Goal: Transaction & Acquisition: Purchase product/service

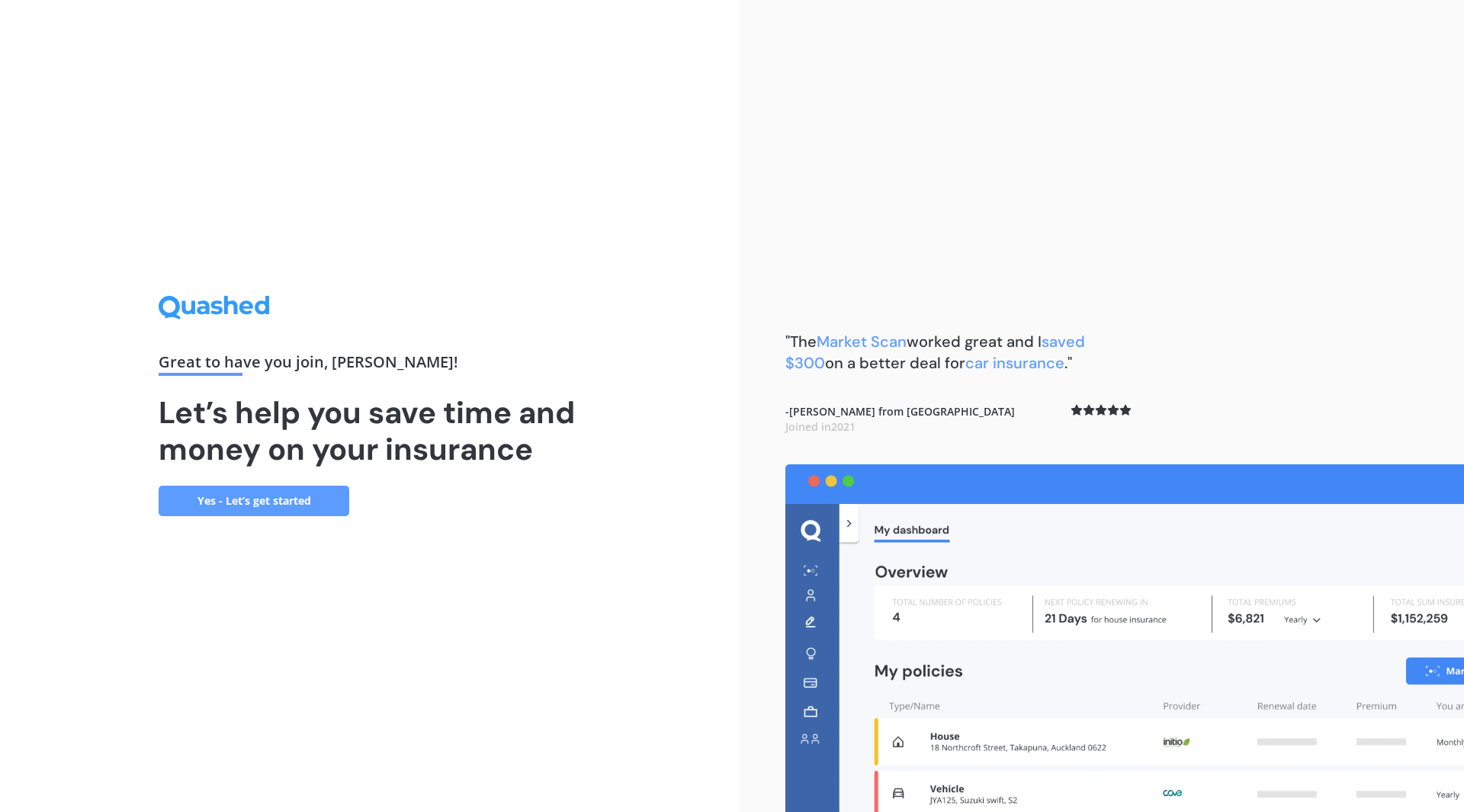
click at [266, 511] on link "Yes - Let’s get started" at bounding box center [253, 500] width 190 height 30
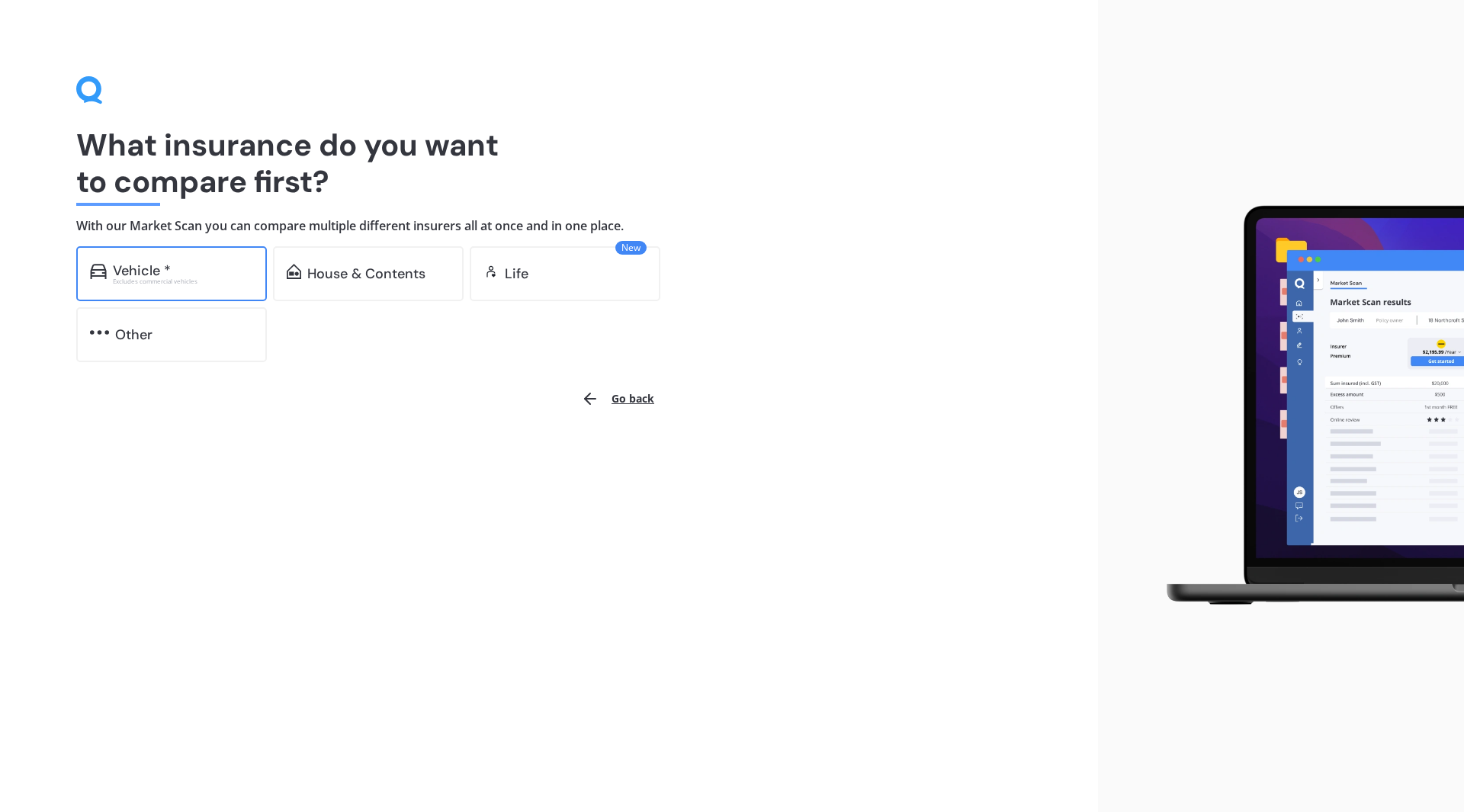
click at [233, 281] on div "Excludes commercial vehicles" at bounding box center [183, 281] width 140 height 6
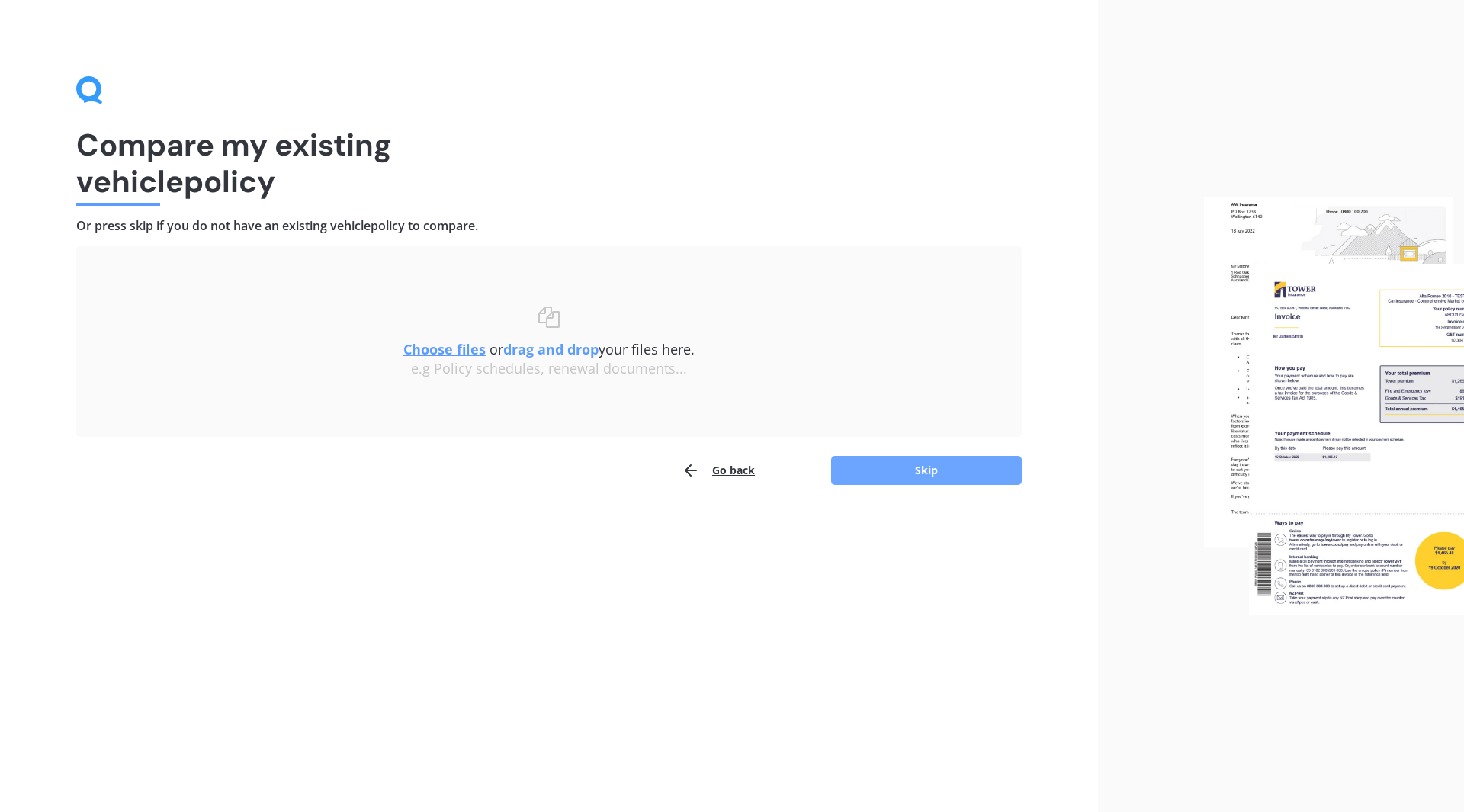
click at [977, 470] on button "Skip" at bounding box center [926, 471] width 190 height 29
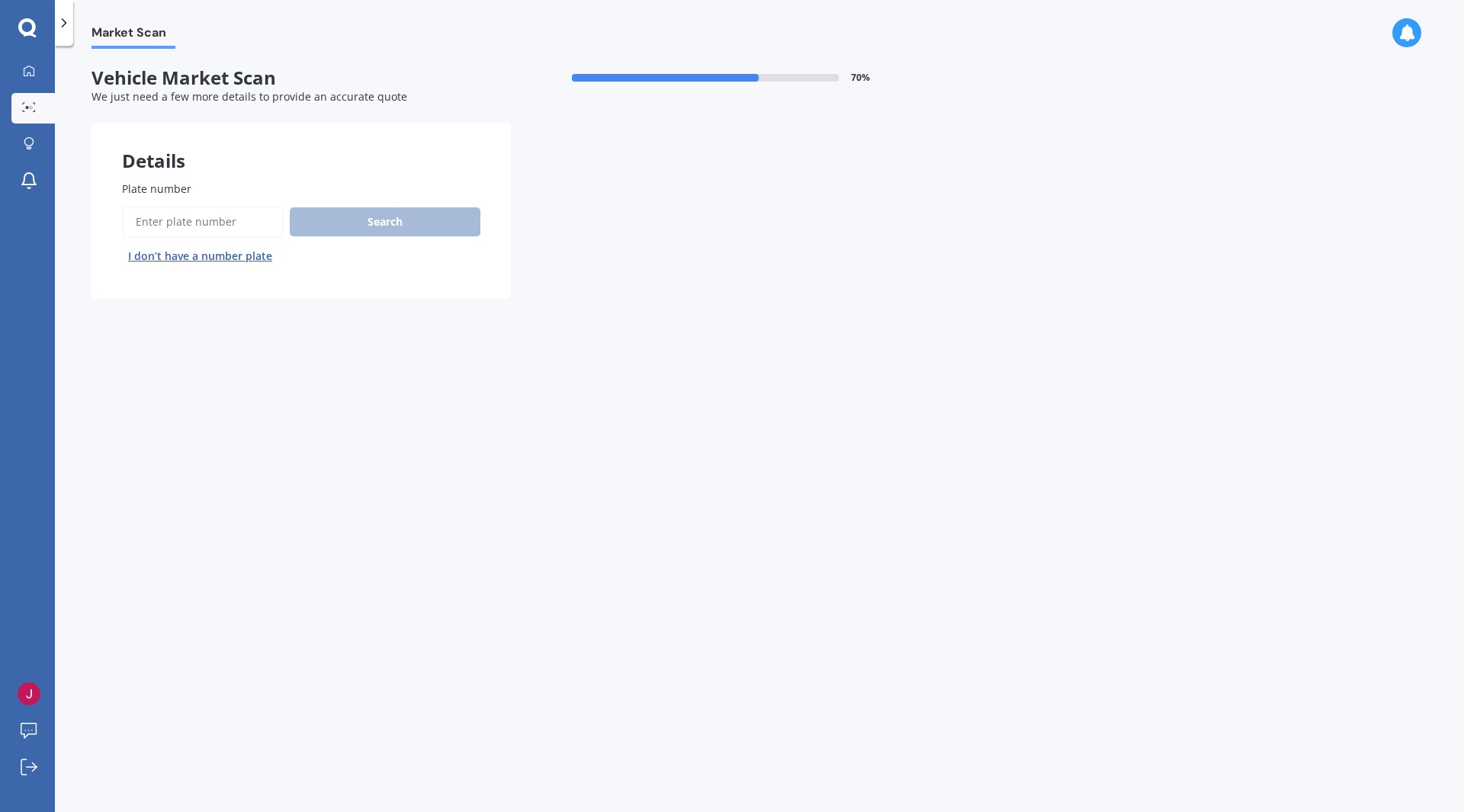
click at [239, 228] on input "Plate number" at bounding box center [203, 221] width 162 height 32
type input "NMA239"
click at [0, 0] on button "Next" at bounding box center [0, 0] width 0 height 0
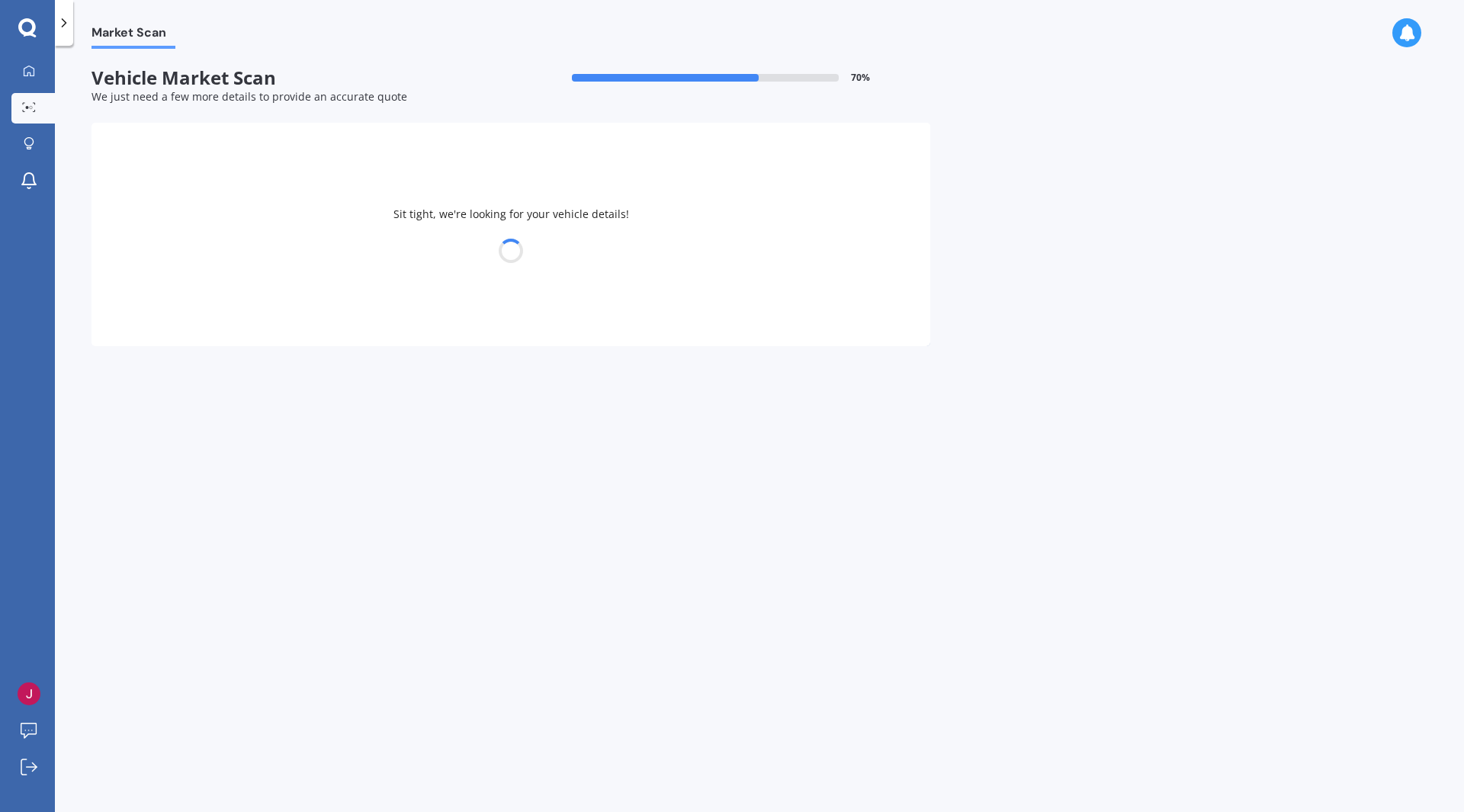
select select "HONDA"
select select "FIT"
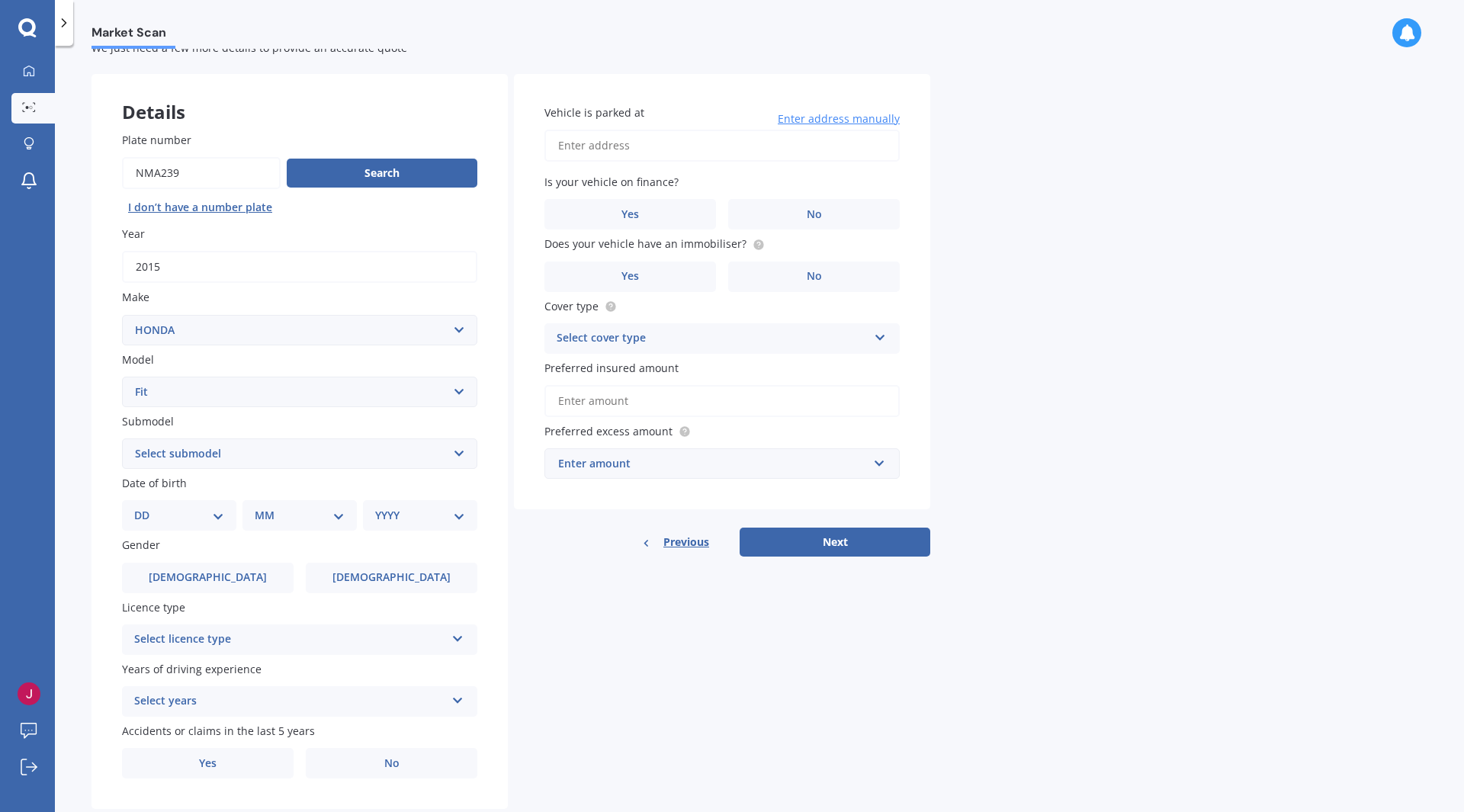
scroll to position [77, 0]
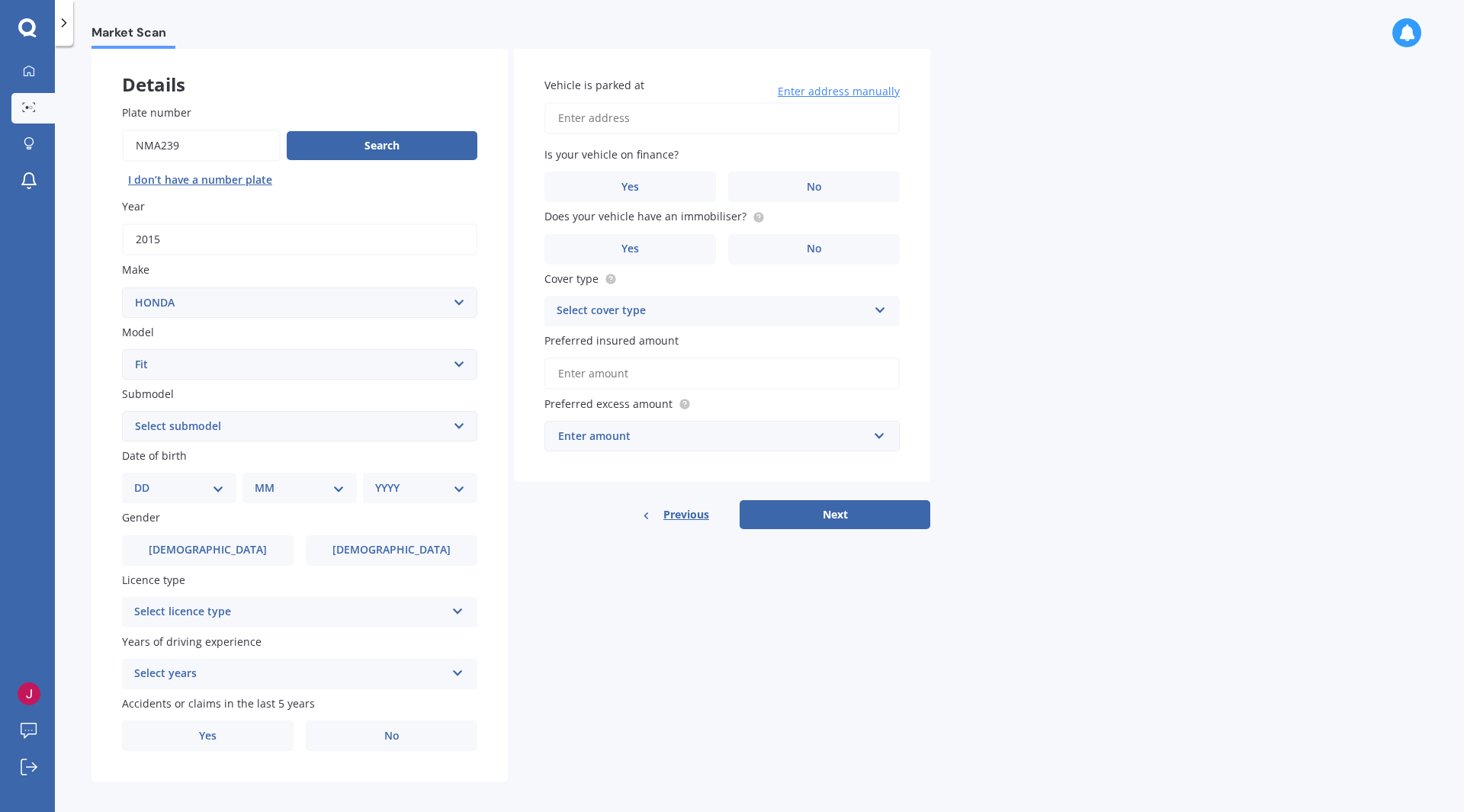
click at [216, 499] on div "DD 01 02 03 04 05 06 07 08 09 10 11 12 13 14 15 16 17 18 19 20 21 22 23 24 25 2…" at bounding box center [179, 487] width 115 height 30
click at [218, 486] on select "DD 01 02 03 04 05 06 07 08 09 10 11 12 13 14 15 16 17 18 19 20 21 22 23 24 25 2…" at bounding box center [179, 487] width 90 height 16
select select "02"
click at [146, 480] on select "DD 01 02 03 04 05 06 07 08 09 10 11 12 13 14 15 16 17 18 19 20 21 22 23 24 25 2…" at bounding box center [179, 487] width 90 height 16
click at [295, 490] on select "MM 01 02 03 04 05 06 07 08 09 10 11 12" at bounding box center [302, 487] width 84 height 16
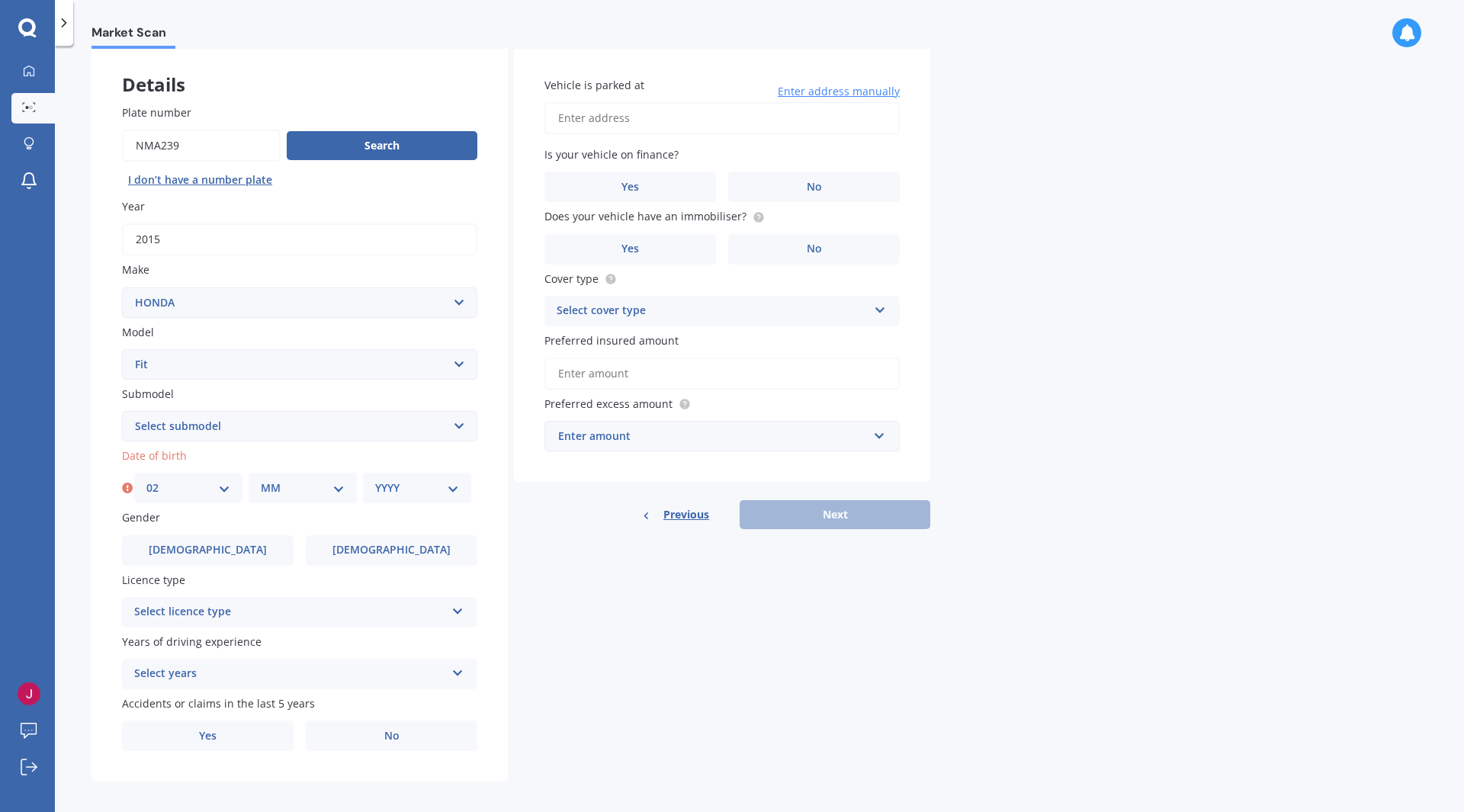
select select "09"
click at [261, 480] on select "MM 01 02 03 04 05 06 07 08 09 10 11 12" at bounding box center [302, 487] width 84 height 16
click at [394, 490] on select "YYYY 2025 2024 2023 2022 2021 2020 2019 2018 2017 2016 2015 2014 2013 2012 2011…" at bounding box center [417, 487] width 84 height 16
select select "1995"
click at [375, 480] on select "YYYY 2025 2024 2023 2022 2021 2020 2019 2018 2017 2016 2015 2014 2013 2012 2011…" at bounding box center [417, 487] width 84 height 16
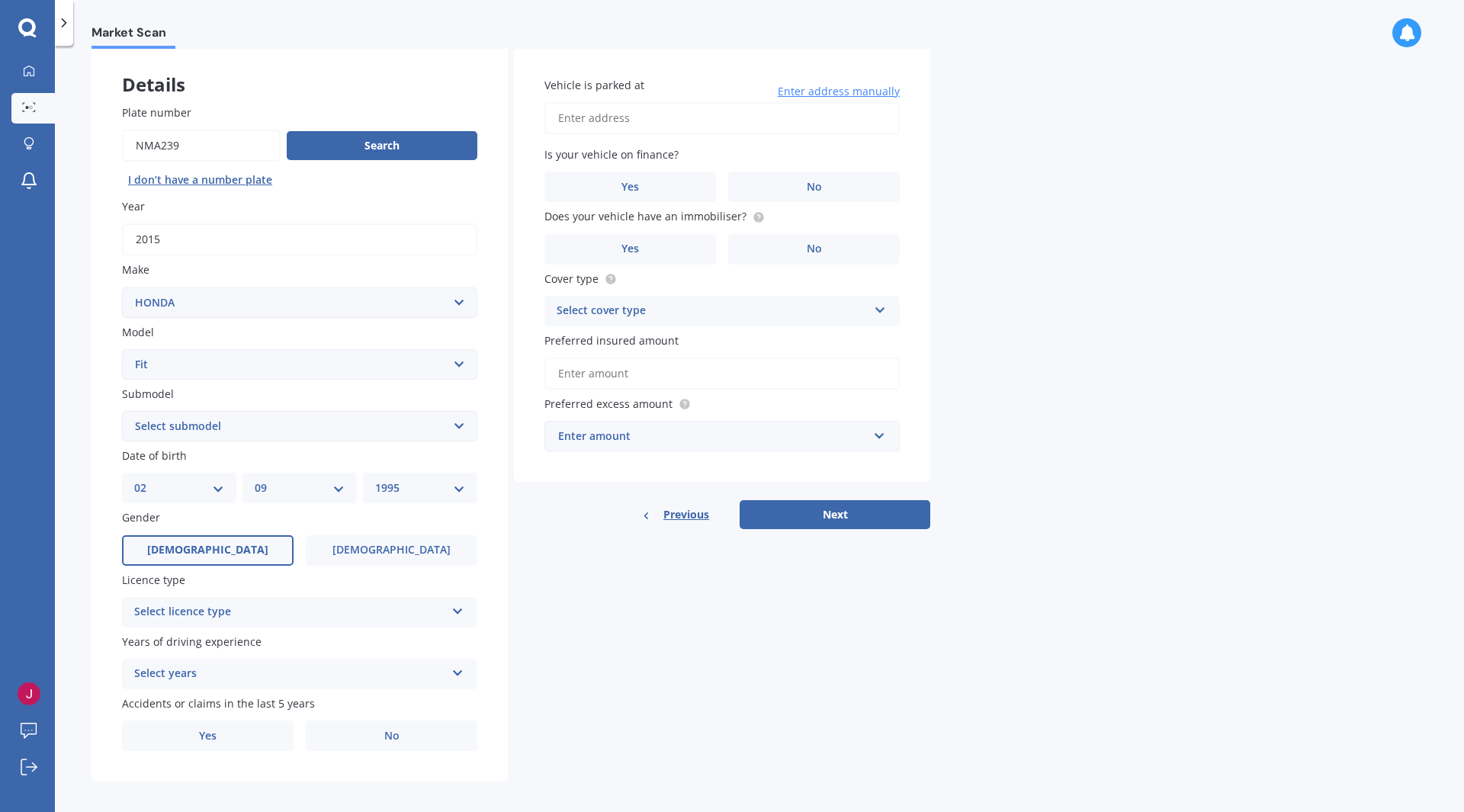
click at [226, 549] on label "[DEMOGRAPHIC_DATA]" at bounding box center [208, 550] width 171 height 30
click at [0, 0] on input "[DEMOGRAPHIC_DATA]" at bounding box center [0, 0] width 0 height 0
click at [220, 600] on div "Select licence type NZ Full NZ Restricted NZ Learners [GEOGRAPHIC_DATA] [GEOGRA…" at bounding box center [300, 611] width 356 height 30
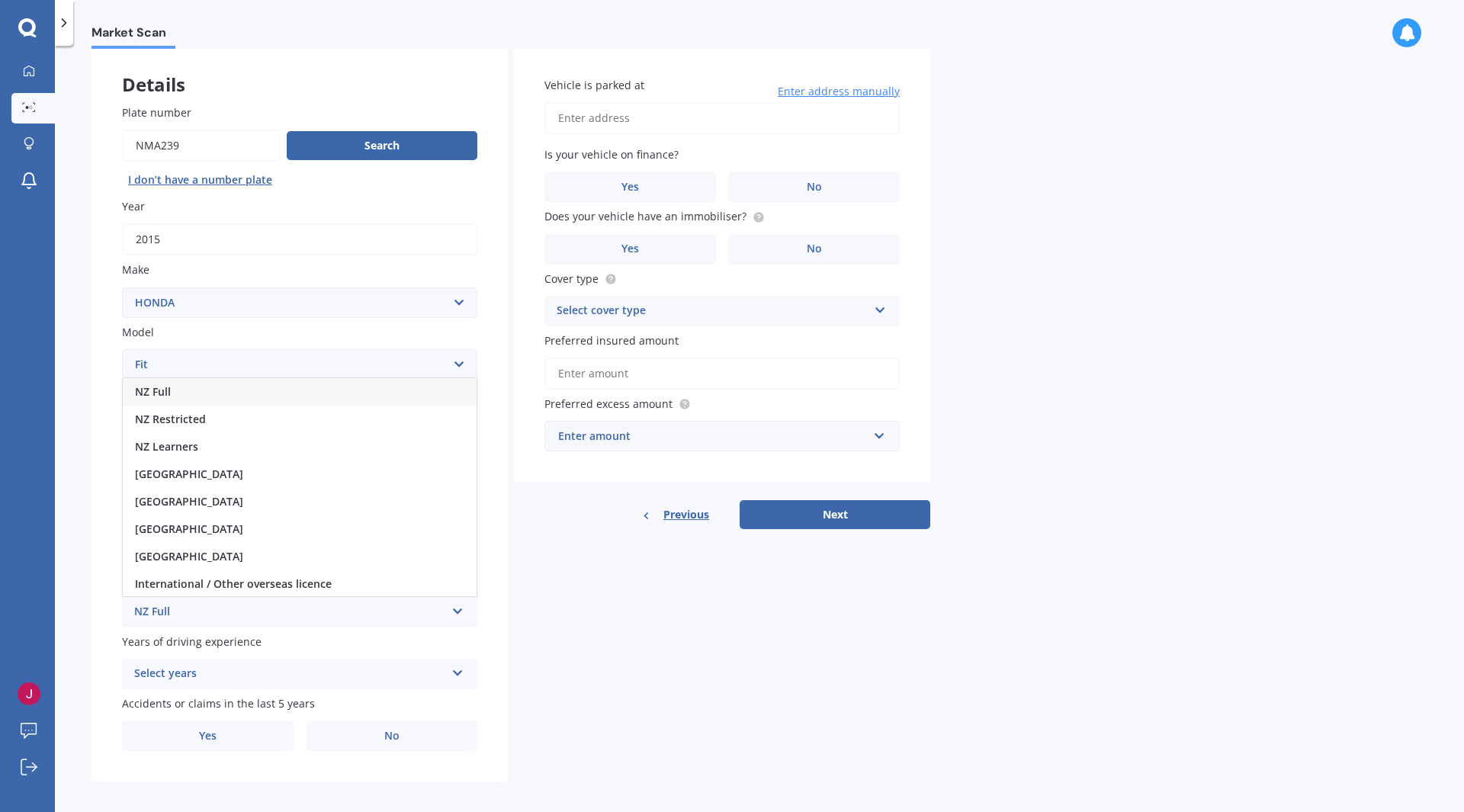
click at [276, 397] on div "NZ Full" at bounding box center [300, 392] width 354 height 28
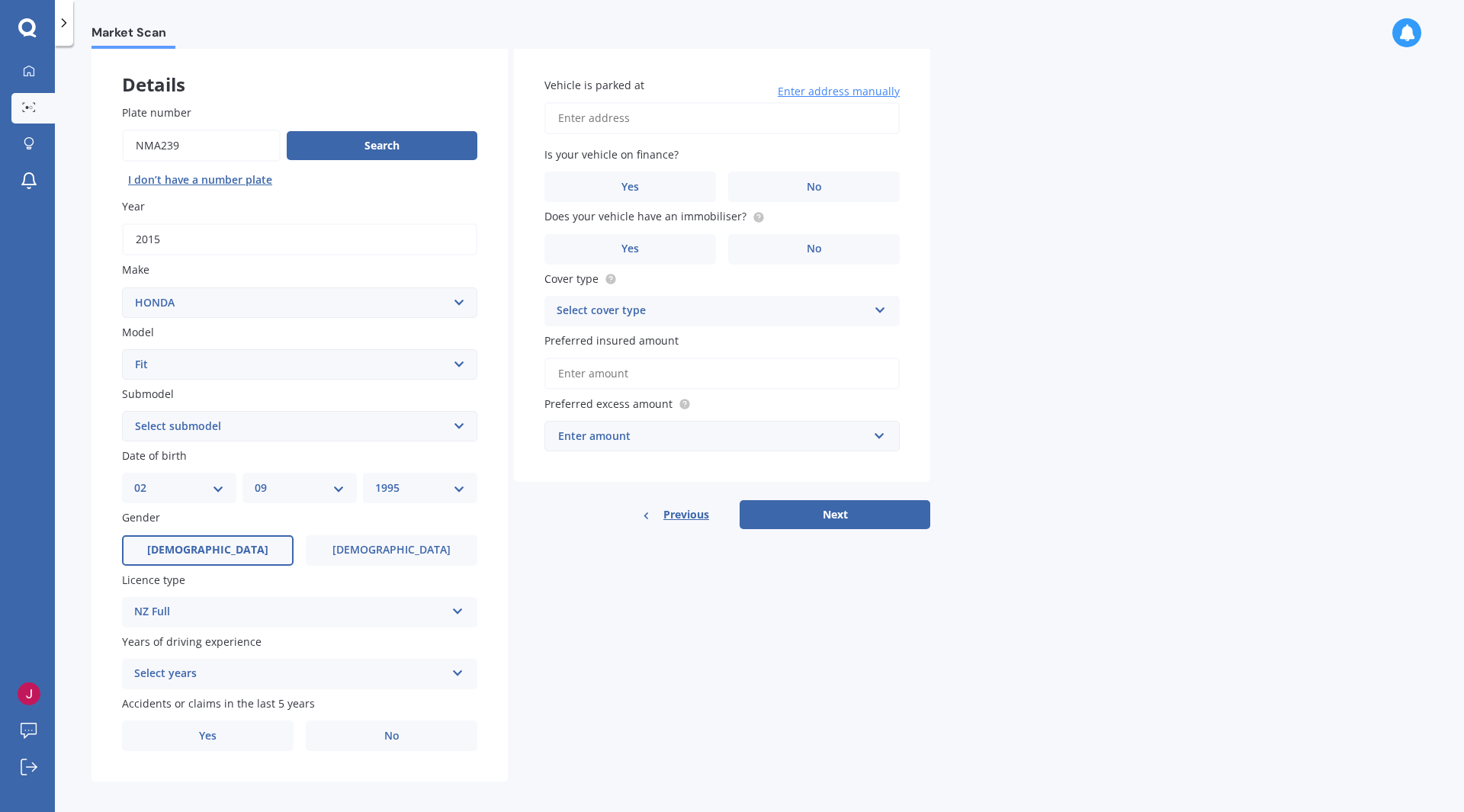
click at [223, 687] on div "Select years 5 or more years 4 years 3 years 2 years 1 year" at bounding box center [300, 673] width 356 height 30
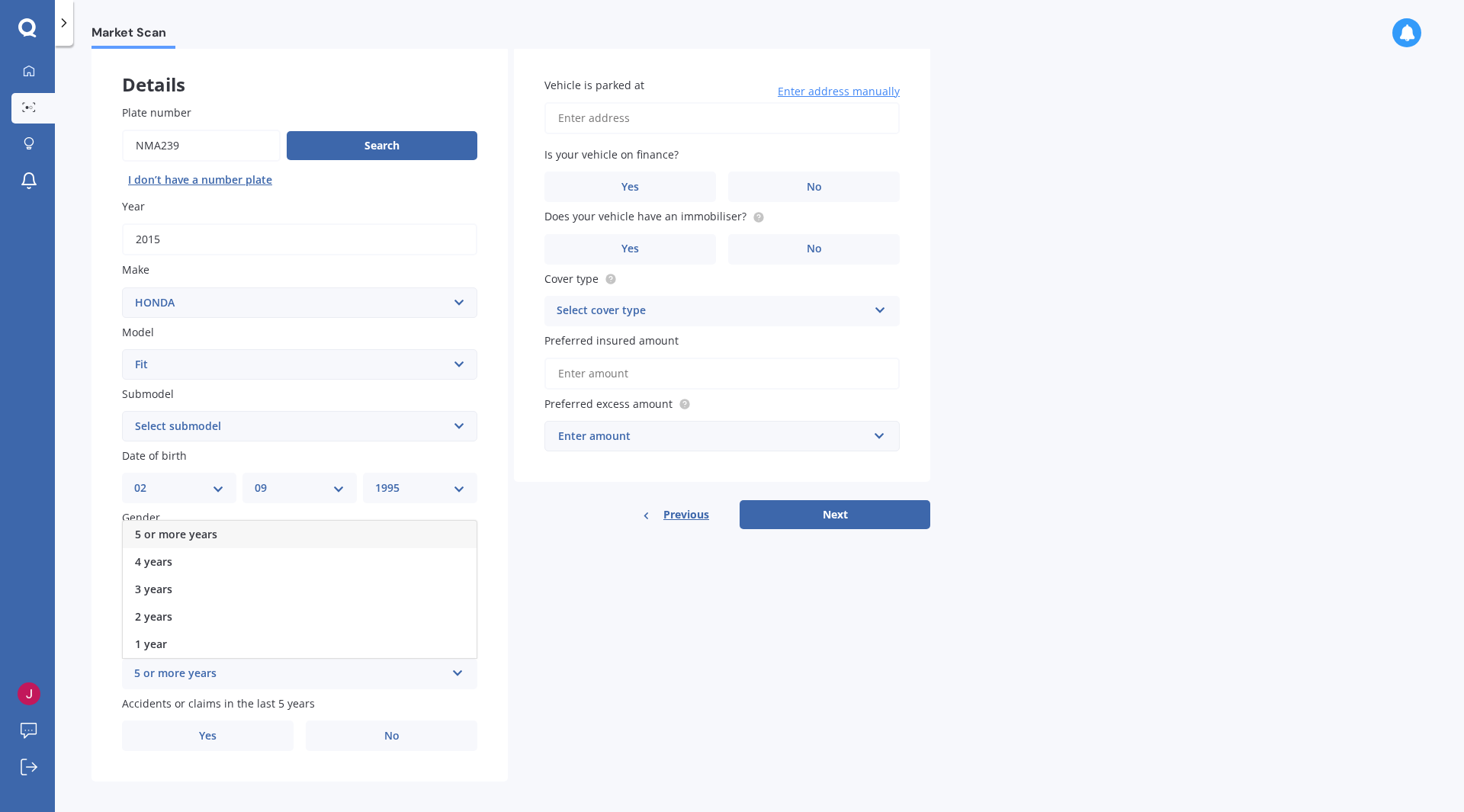
click at [272, 539] on div "5 or more years" at bounding box center [300, 535] width 354 height 28
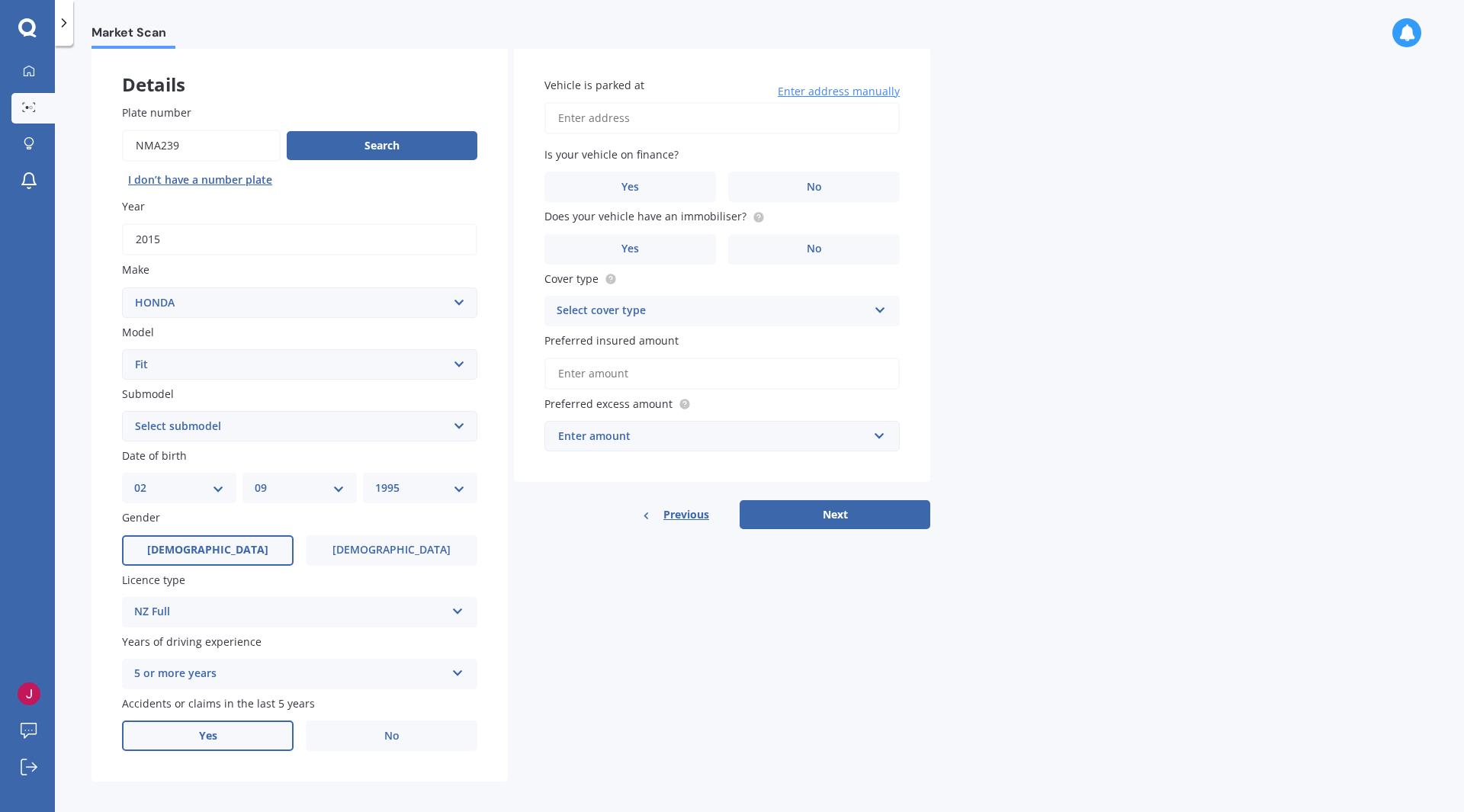
click at [267, 737] on label "Yes" at bounding box center [208, 735] width 171 height 30
click at [0, 0] on input "Yes" at bounding box center [0, 0] width 0 height 0
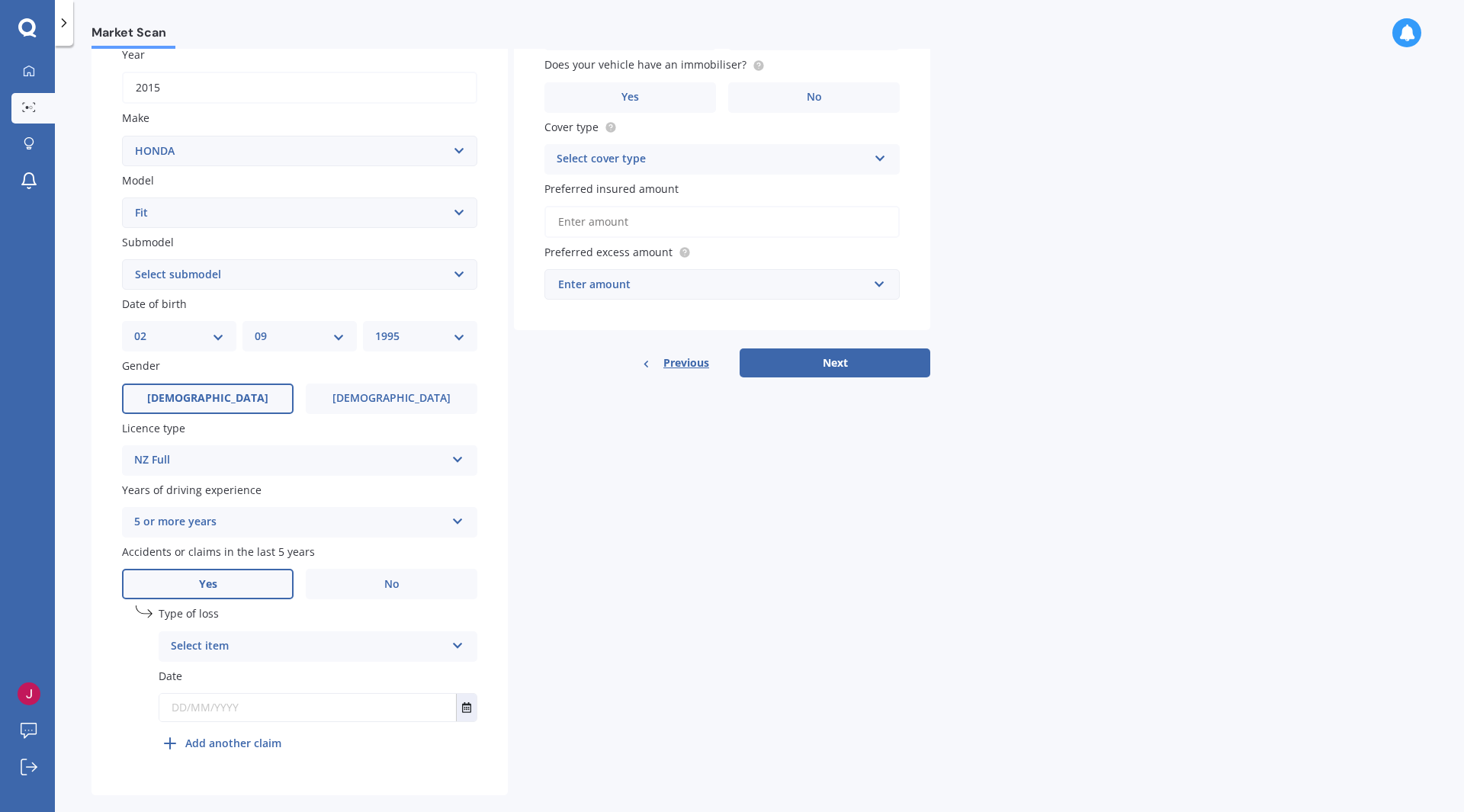
scroll to position [229, 0]
click at [304, 649] on div "Select item" at bounding box center [307, 645] width 275 height 18
click at [319, 673] on div "At fault accident" at bounding box center [318, 676] width 317 height 28
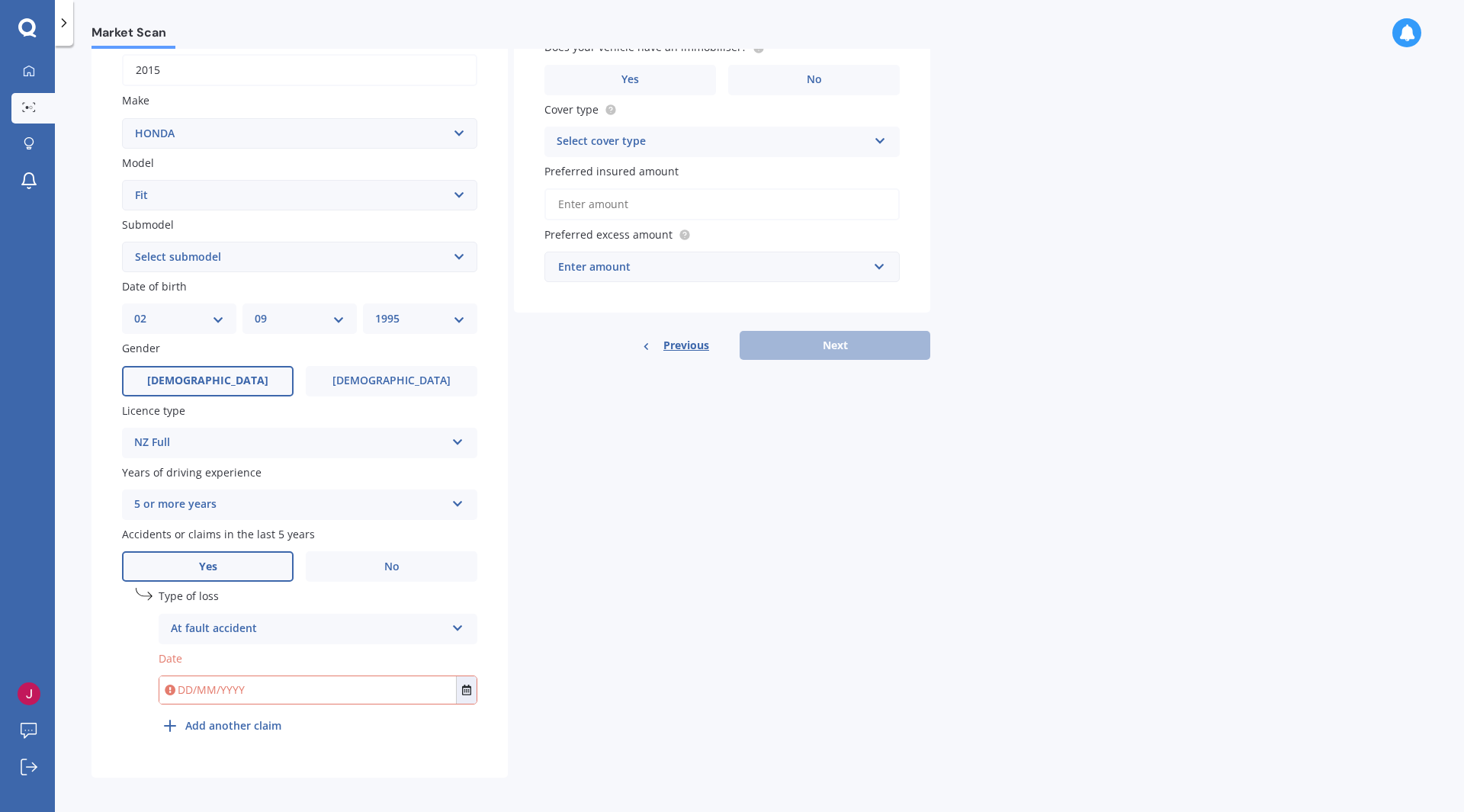
scroll to position [251, 0]
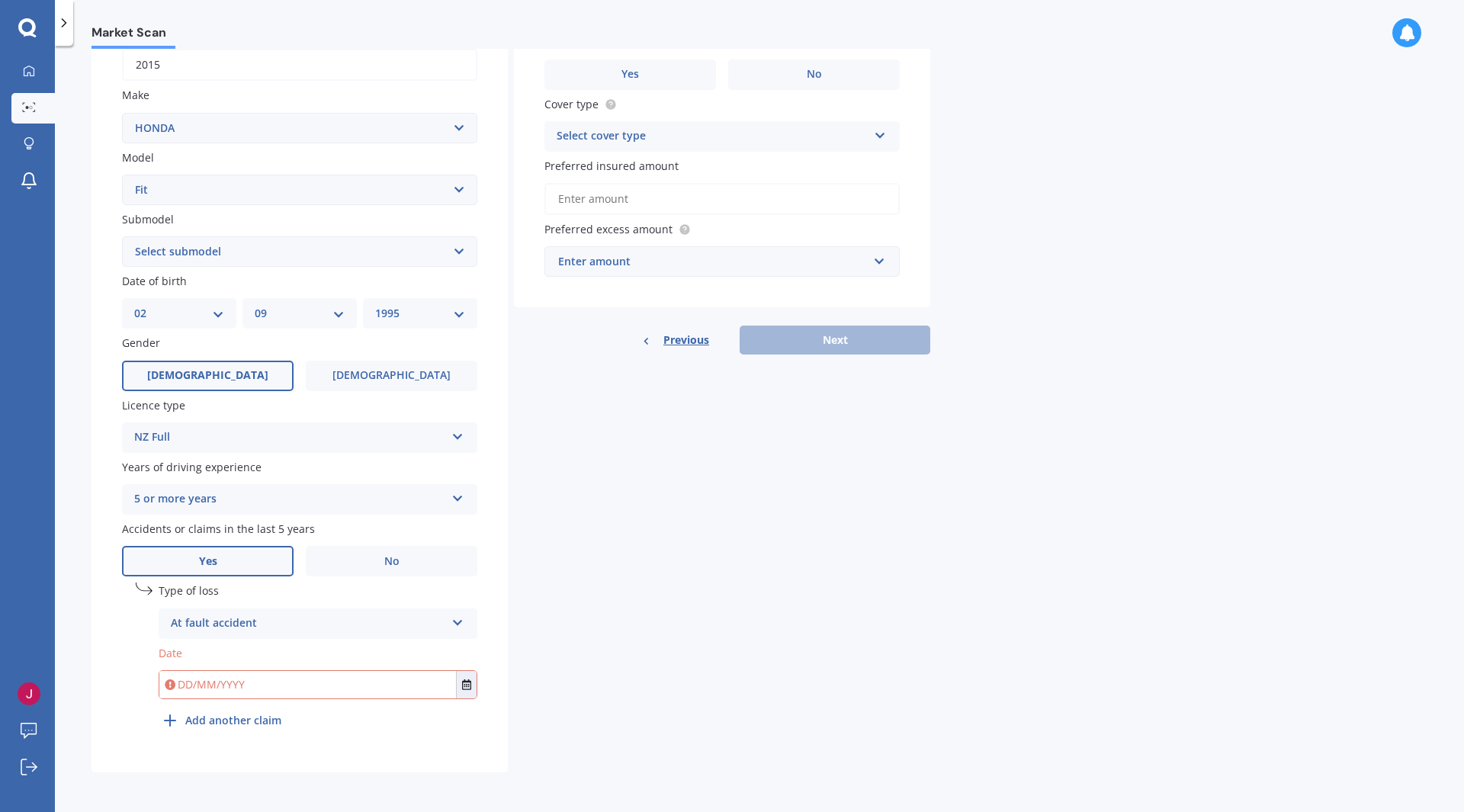
click at [180, 689] on input "text" at bounding box center [307, 685] width 296 height 28
type input "0"
type input "[DATE]"
click at [810, 608] on div "Details Plate number Search I don’t have a number plate Year [DATE] Make Select…" at bounding box center [511, 322] width 839 height 901
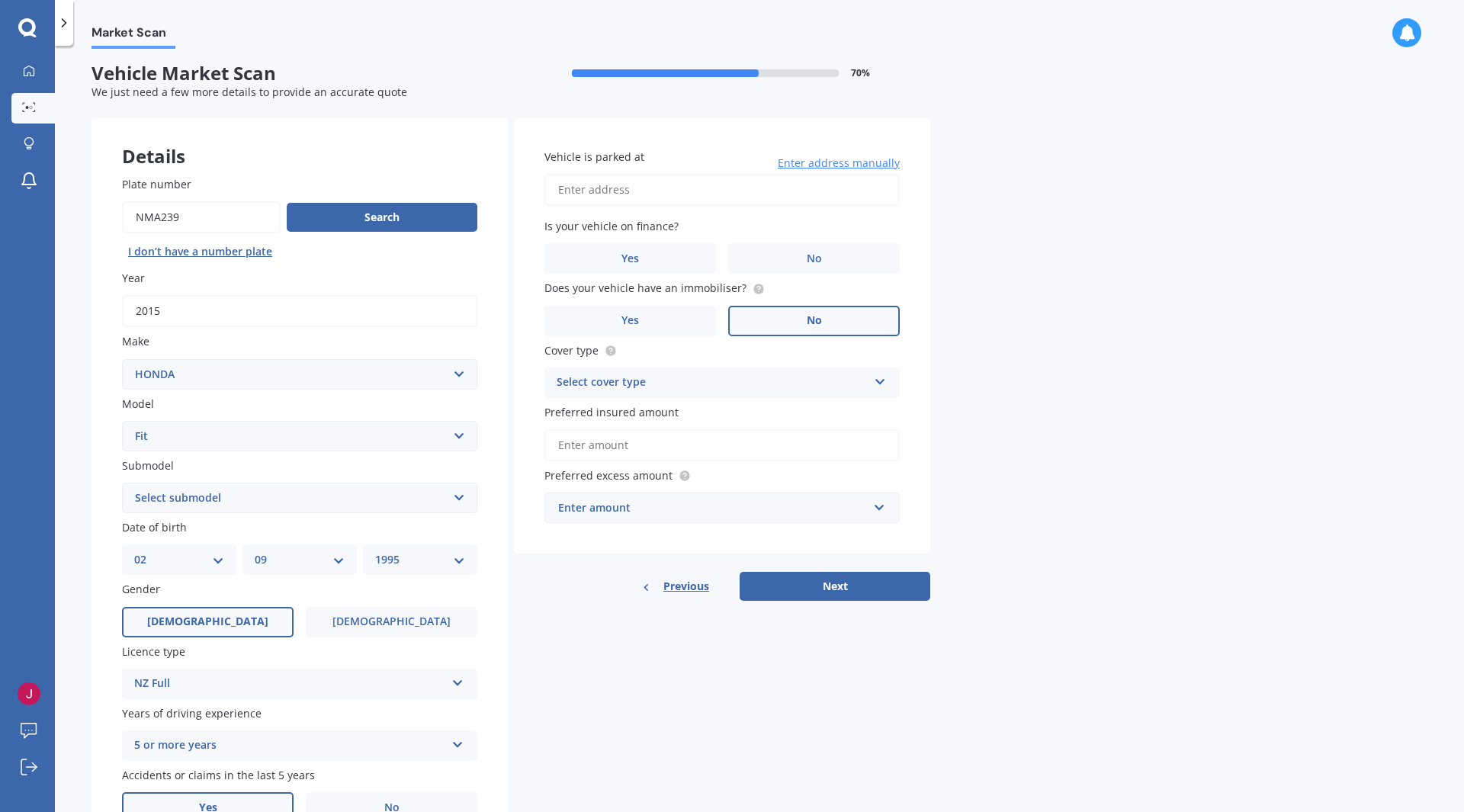
scroll to position [0, 0]
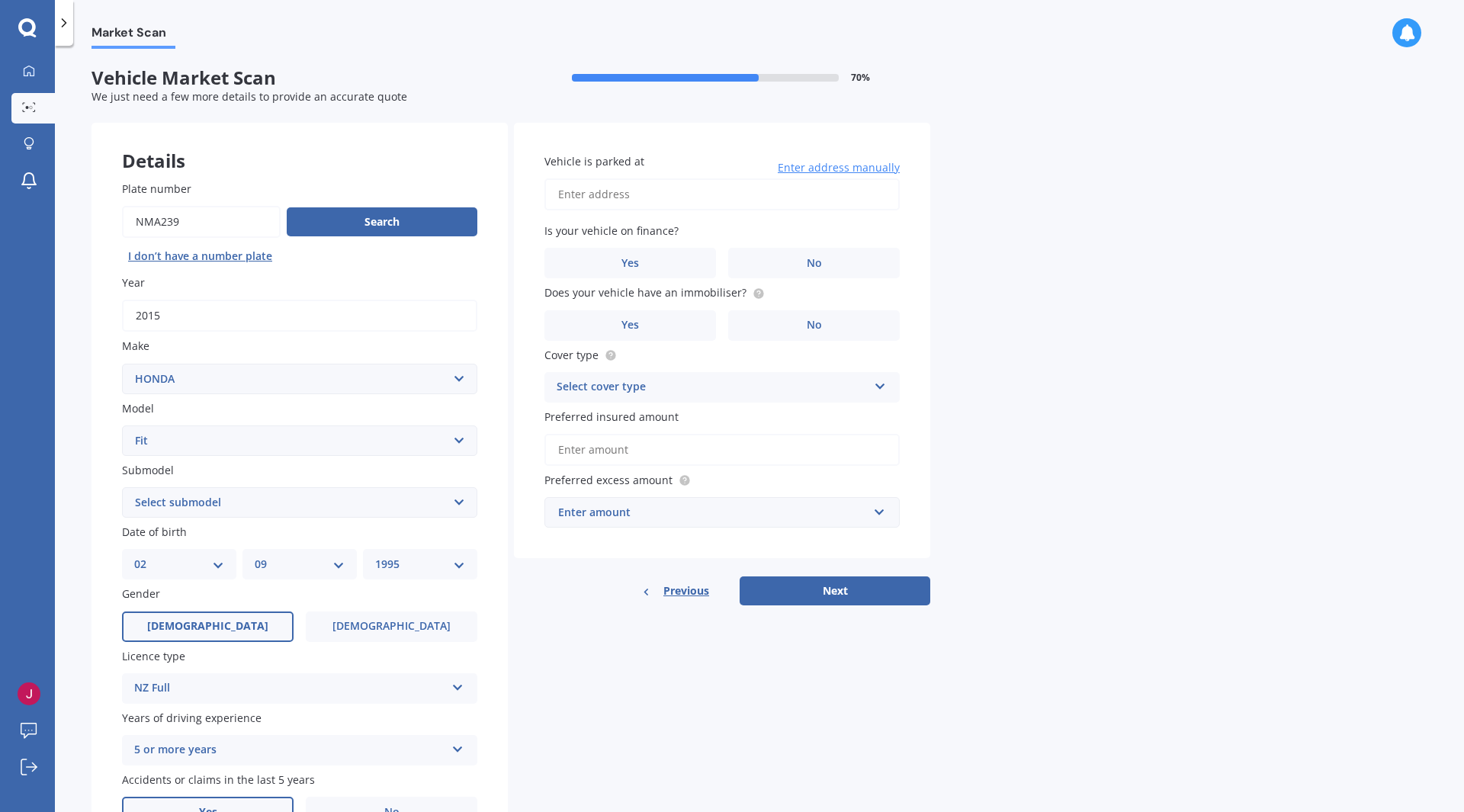
click at [654, 200] on input "Vehicle is parked at" at bounding box center [722, 194] width 356 height 32
type input "[STREET_ADDRESS]"
click at [719, 254] on div "Yes No" at bounding box center [722, 263] width 356 height 30
click at [745, 258] on label "No" at bounding box center [814, 263] width 171 height 30
click at [0, 0] on input "No" at bounding box center [0, 0] width 0 height 0
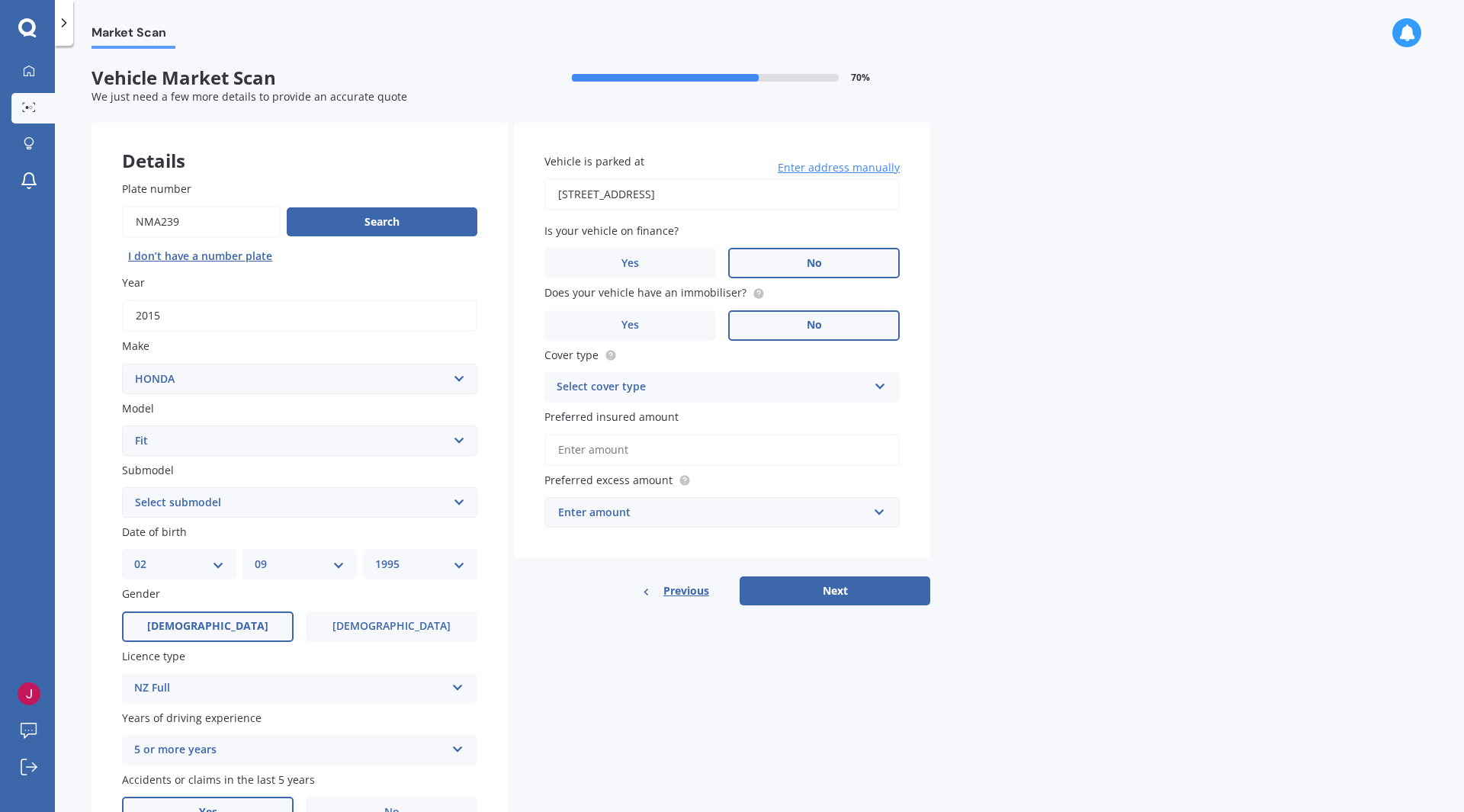
click at [780, 317] on label "No" at bounding box center [814, 325] width 171 height 30
click at [0, 0] on input "No" at bounding box center [0, 0] width 0 height 0
click at [854, 396] on div "Select cover type" at bounding box center [711, 387] width 311 height 18
click at [790, 423] on div "Comprehensive" at bounding box center [722, 417] width 354 height 28
click at [723, 443] on input "Preferred insured amount" at bounding box center [722, 449] width 356 height 32
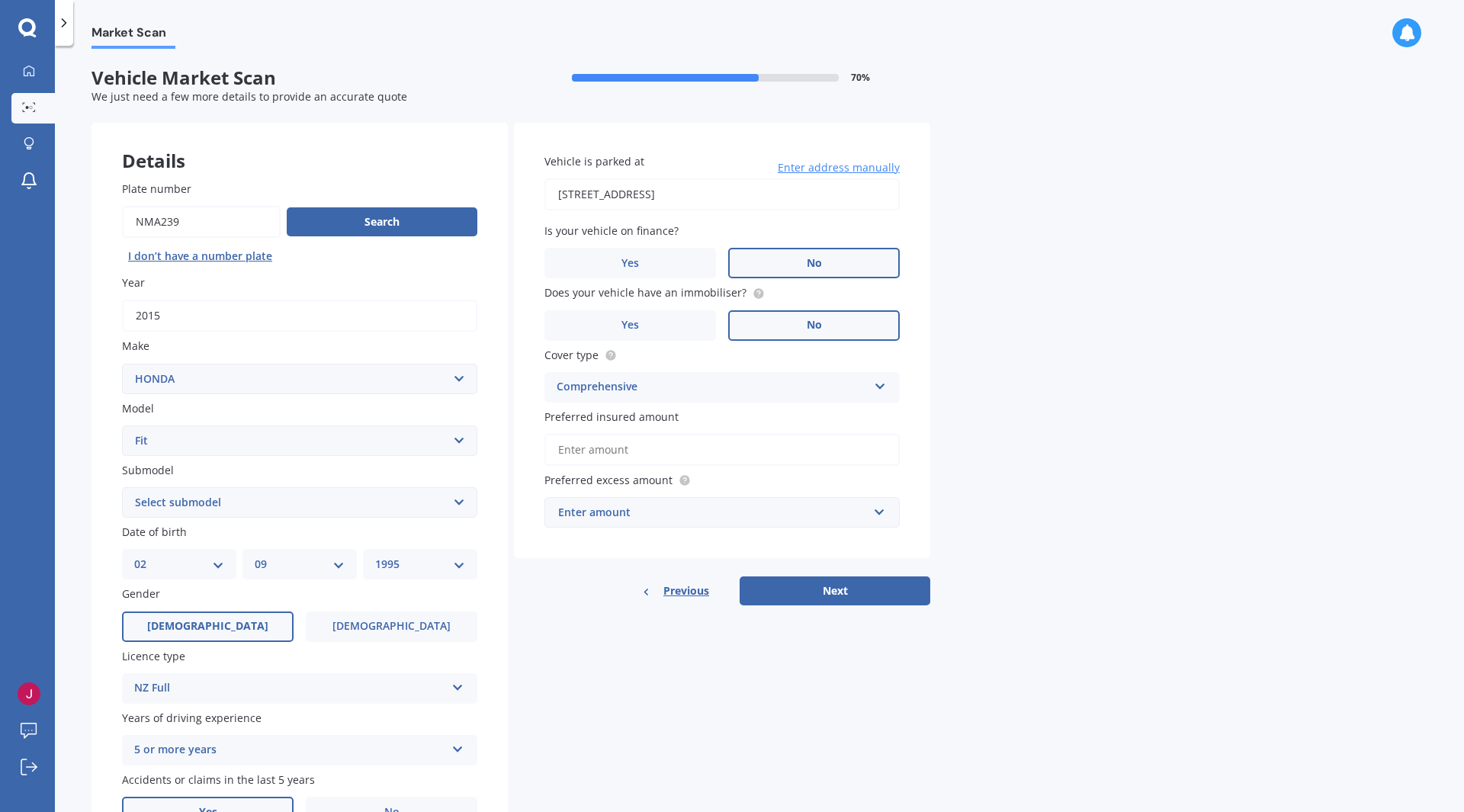
click at [1088, 426] on div "Market Scan Vehicle Market Scan 70 % We just need a few more details to provide…" at bounding box center [760, 432] width 1410 height 766
click at [850, 500] on input "text" at bounding box center [716, 512] width 342 height 29
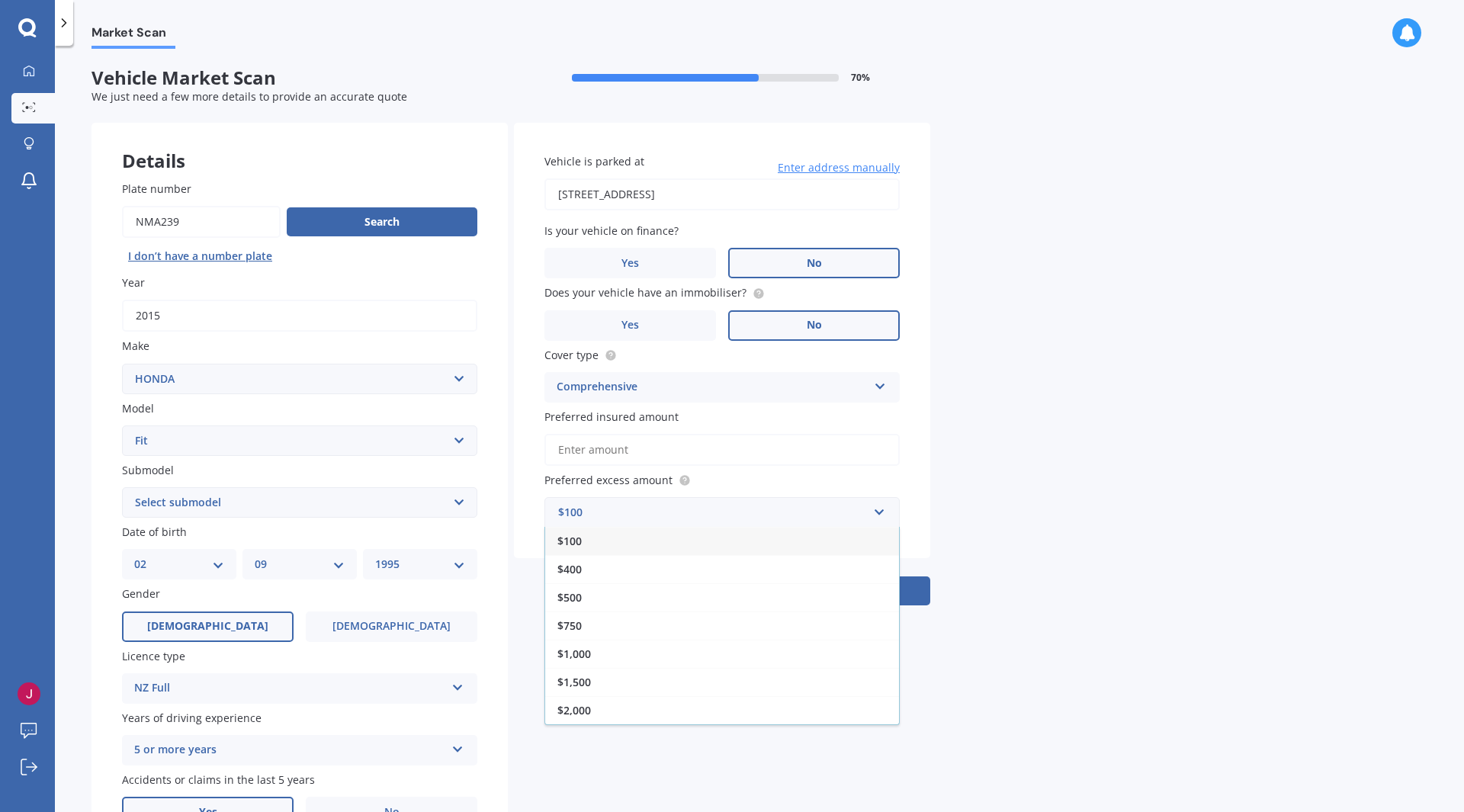
click at [992, 489] on div "Market Scan Vehicle Market Scan 70 % We just need a few more details to provide…" at bounding box center [760, 432] width 1410 height 766
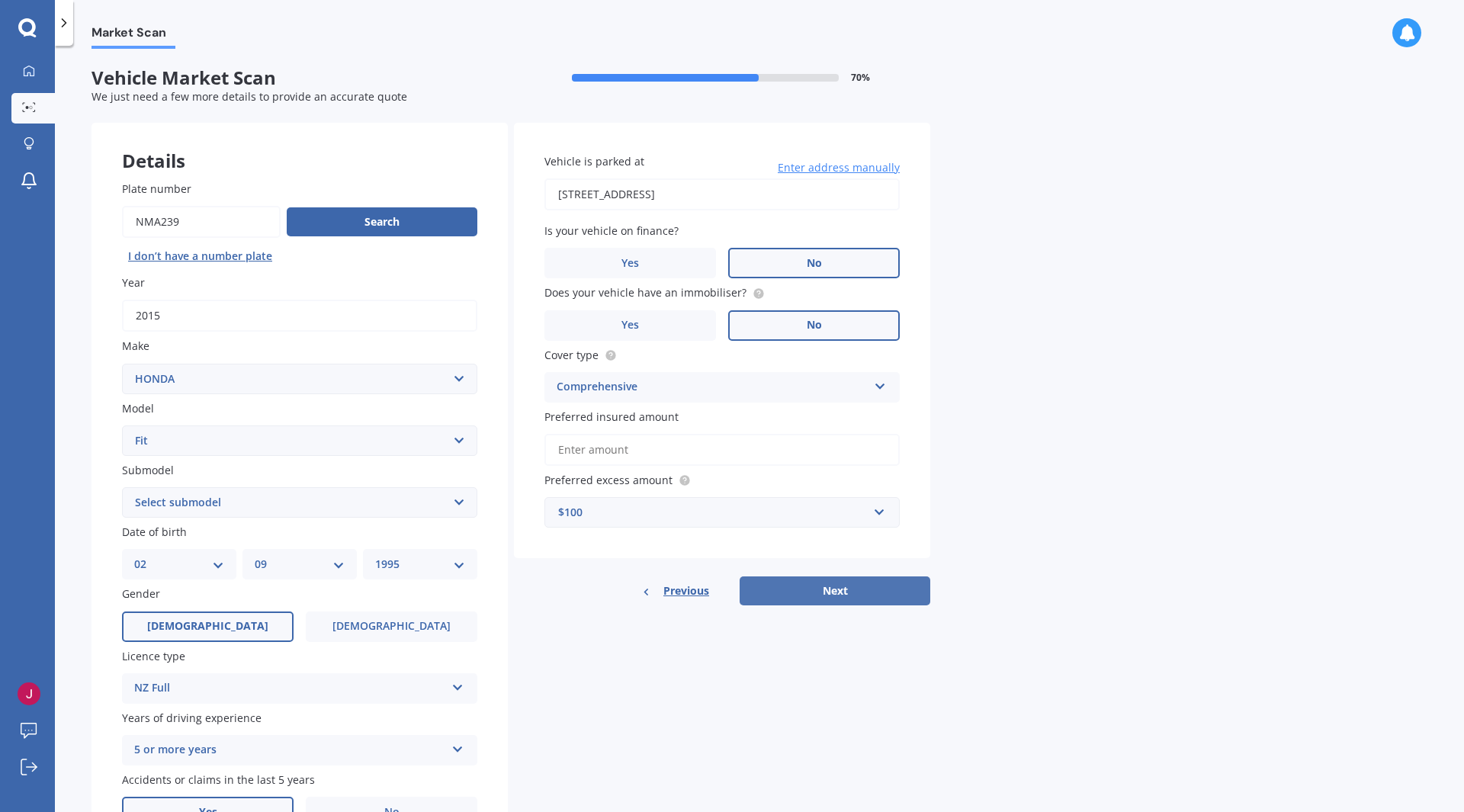
click at [870, 583] on button "Next" at bounding box center [834, 591] width 190 height 29
click at [318, 505] on select "Select submodel Diesel EV Hybrid Petrol" at bounding box center [300, 502] width 356 height 30
select select "PETROL"
click at [122, 487] on select "Select submodel Diesel EV Hybrid Petrol" at bounding box center [300, 502] width 356 height 30
click at [752, 465] on input "Preferred insured amount" at bounding box center [722, 449] width 356 height 32
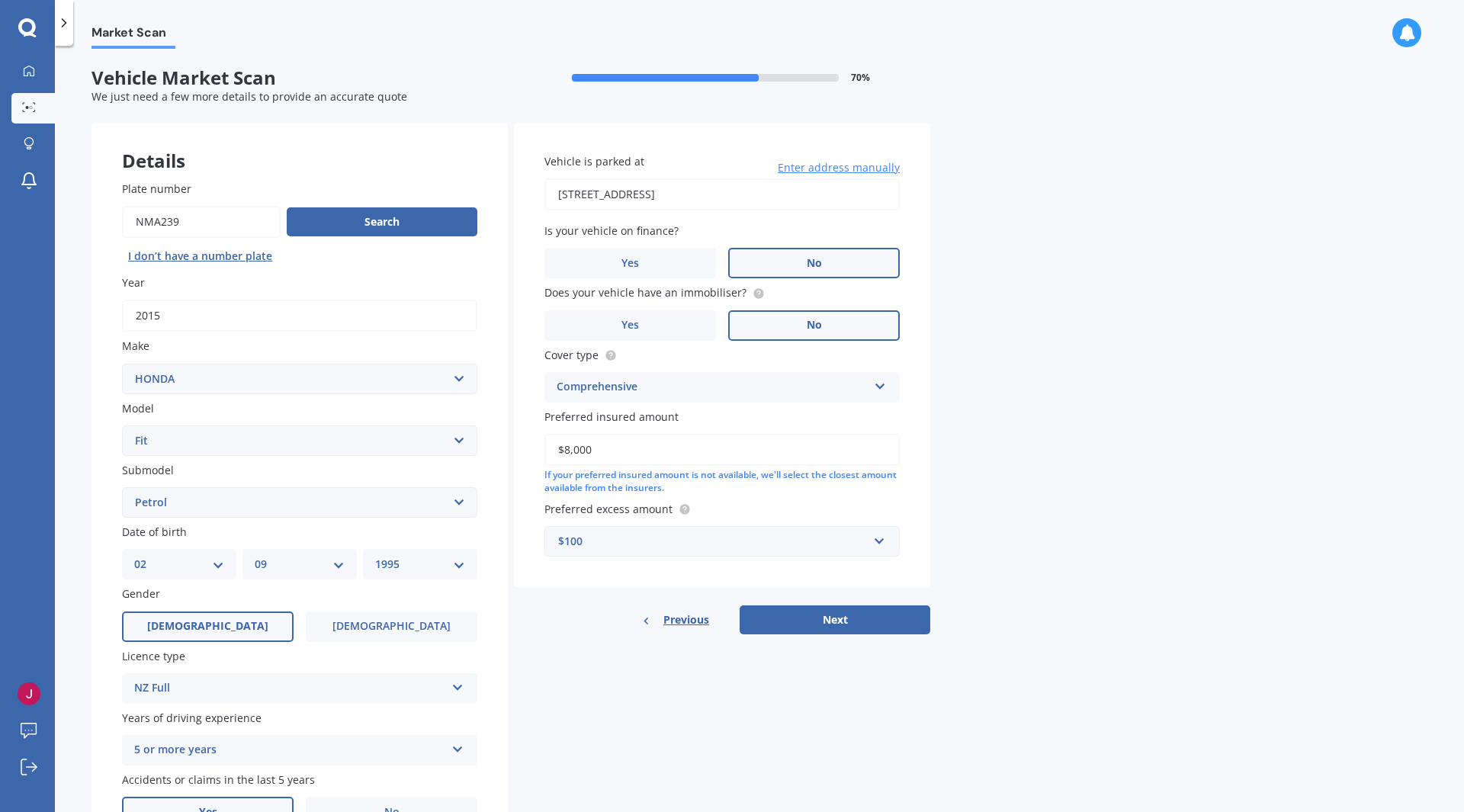
type input "$8,000"
click at [976, 454] on div "Market Scan Vehicle Market Scan 70 % We just need a few more details to provide…" at bounding box center [760, 432] width 1410 height 766
click at [827, 537] on div "$100" at bounding box center [713, 541] width 310 height 16
click at [766, 629] on div "$500" at bounding box center [722, 626] width 354 height 28
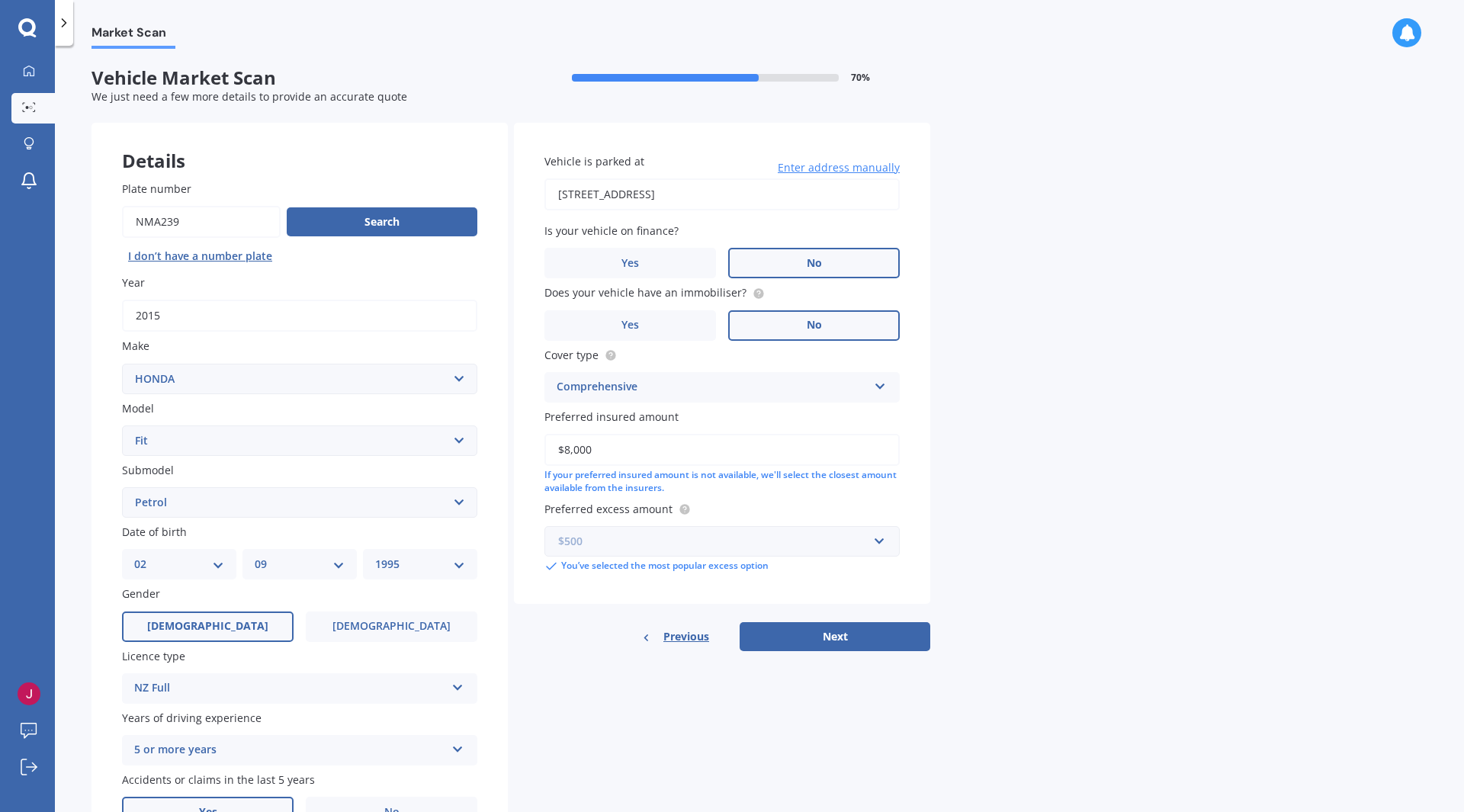
click at [828, 554] on input "text" at bounding box center [716, 542] width 342 height 29
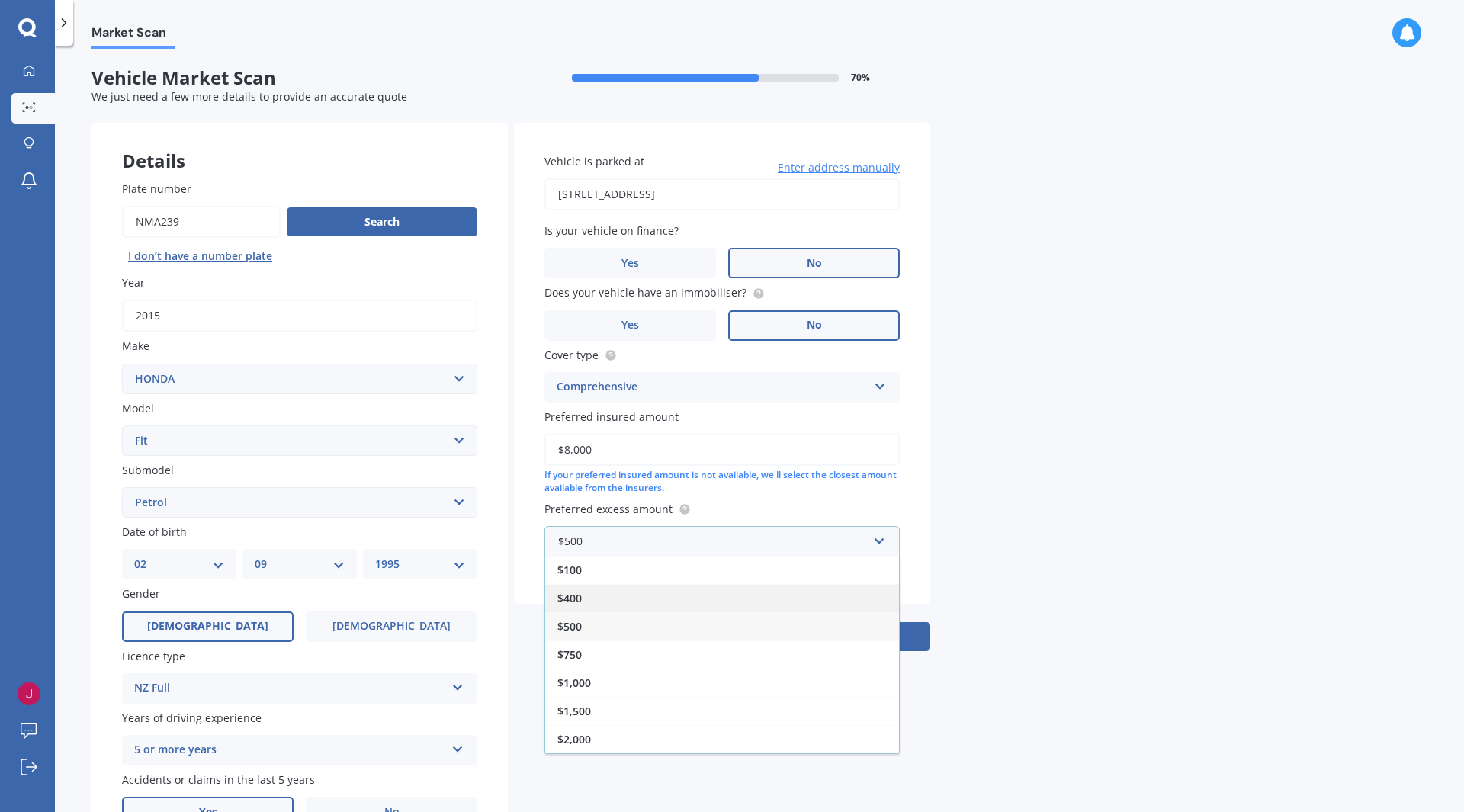
click at [729, 604] on div "$400" at bounding box center [722, 598] width 354 height 28
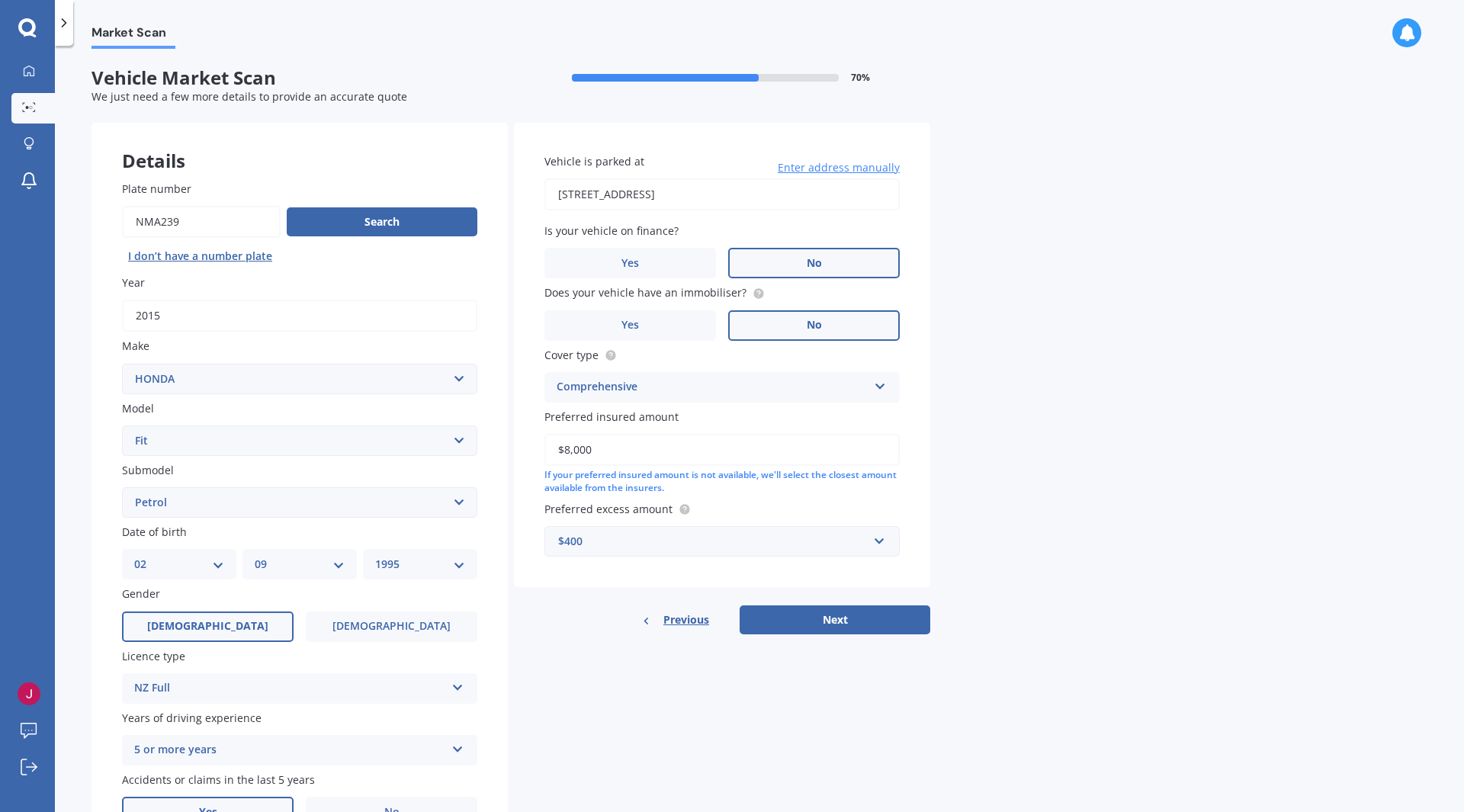
click at [882, 646] on div "Details Plate number Search I don’t have a number plate Year [DATE] Make Select…" at bounding box center [511, 573] width 839 height 901
click at [885, 635] on div "Details Plate number Search I don’t have a number plate Year [DATE] Make Select…" at bounding box center [511, 573] width 839 height 901
click at [888, 623] on button "Next" at bounding box center [834, 620] width 190 height 29
select select "02"
select select "09"
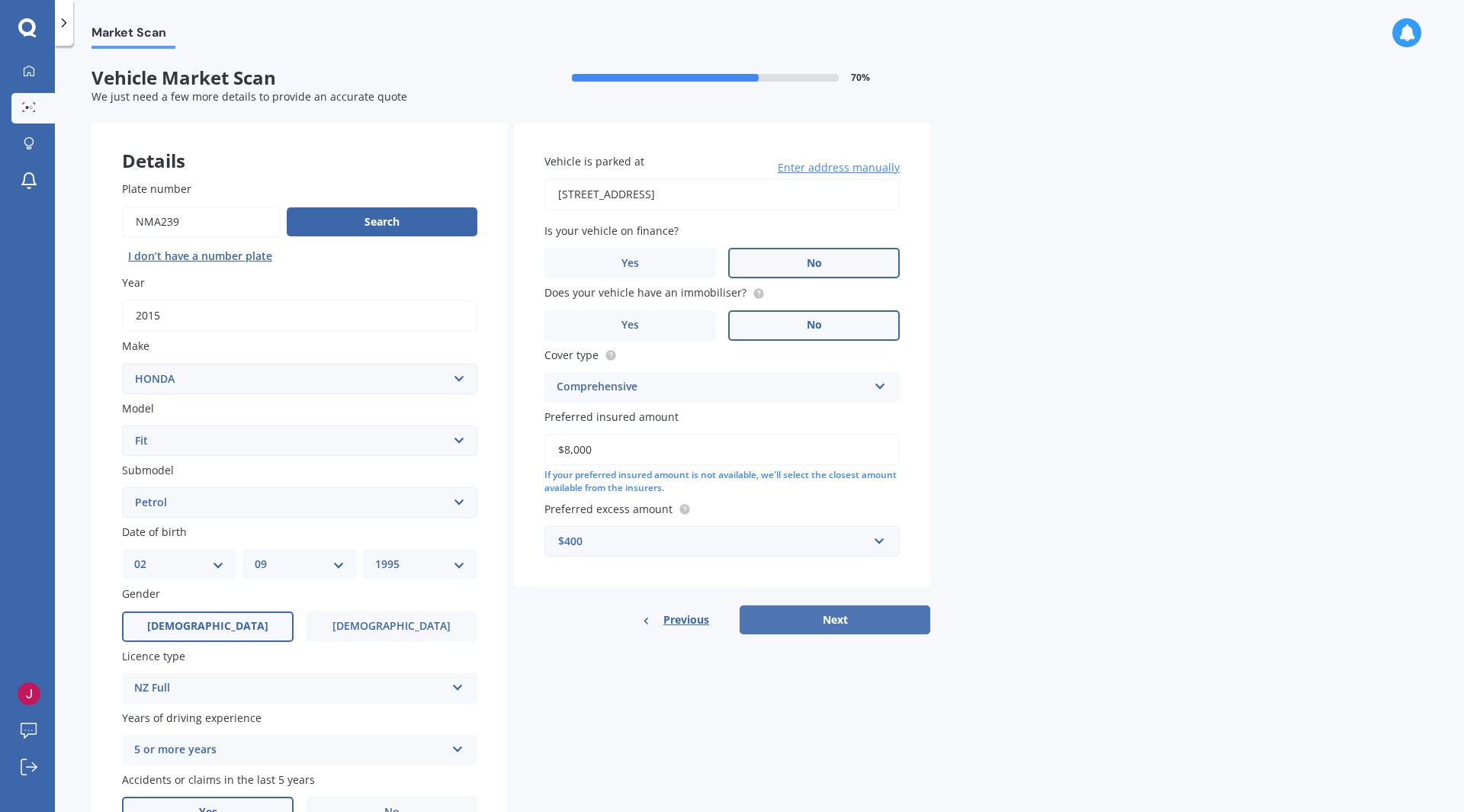
select select "1995"
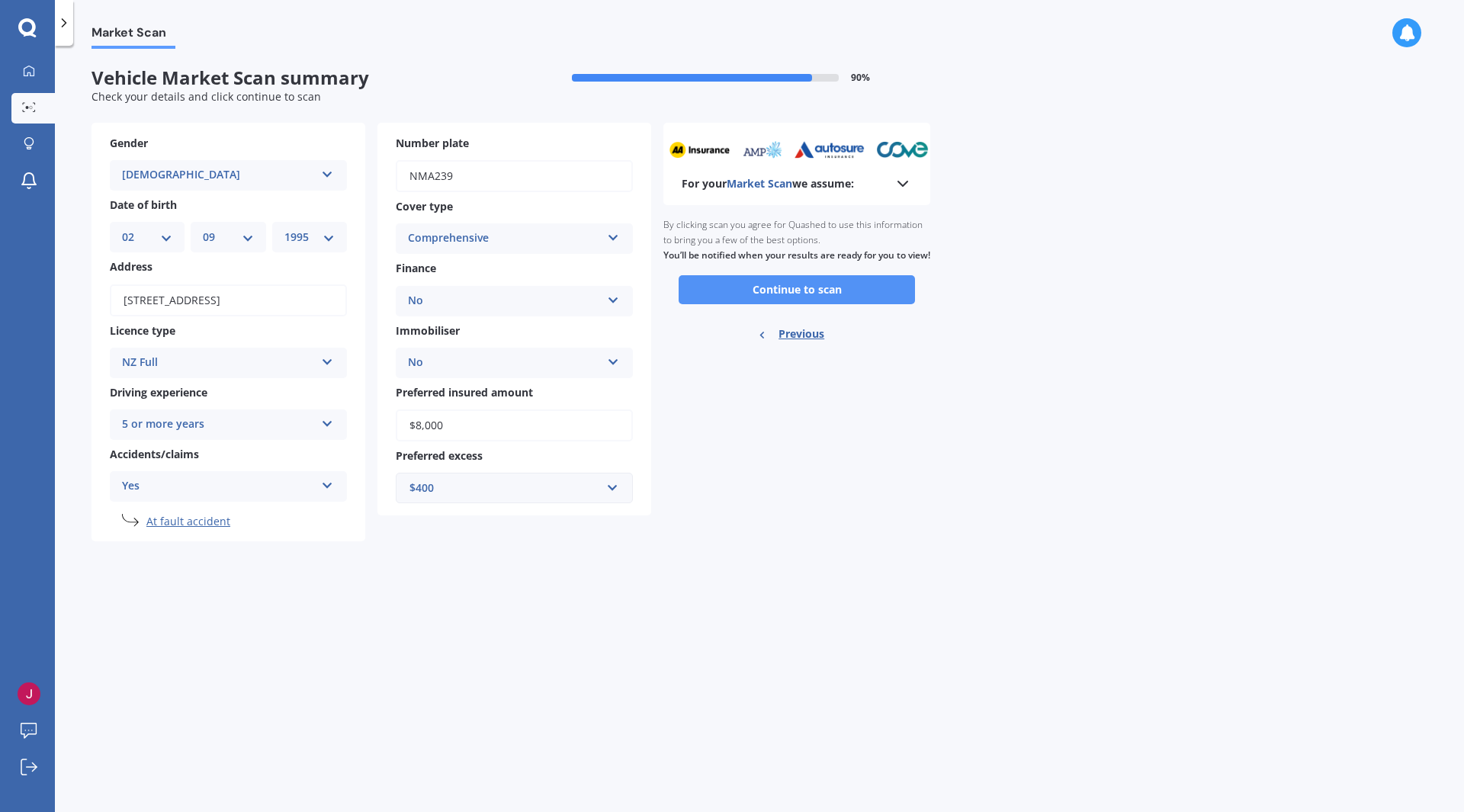
click at [882, 304] on button "Continue to scan" at bounding box center [797, 290] width 237 height 29
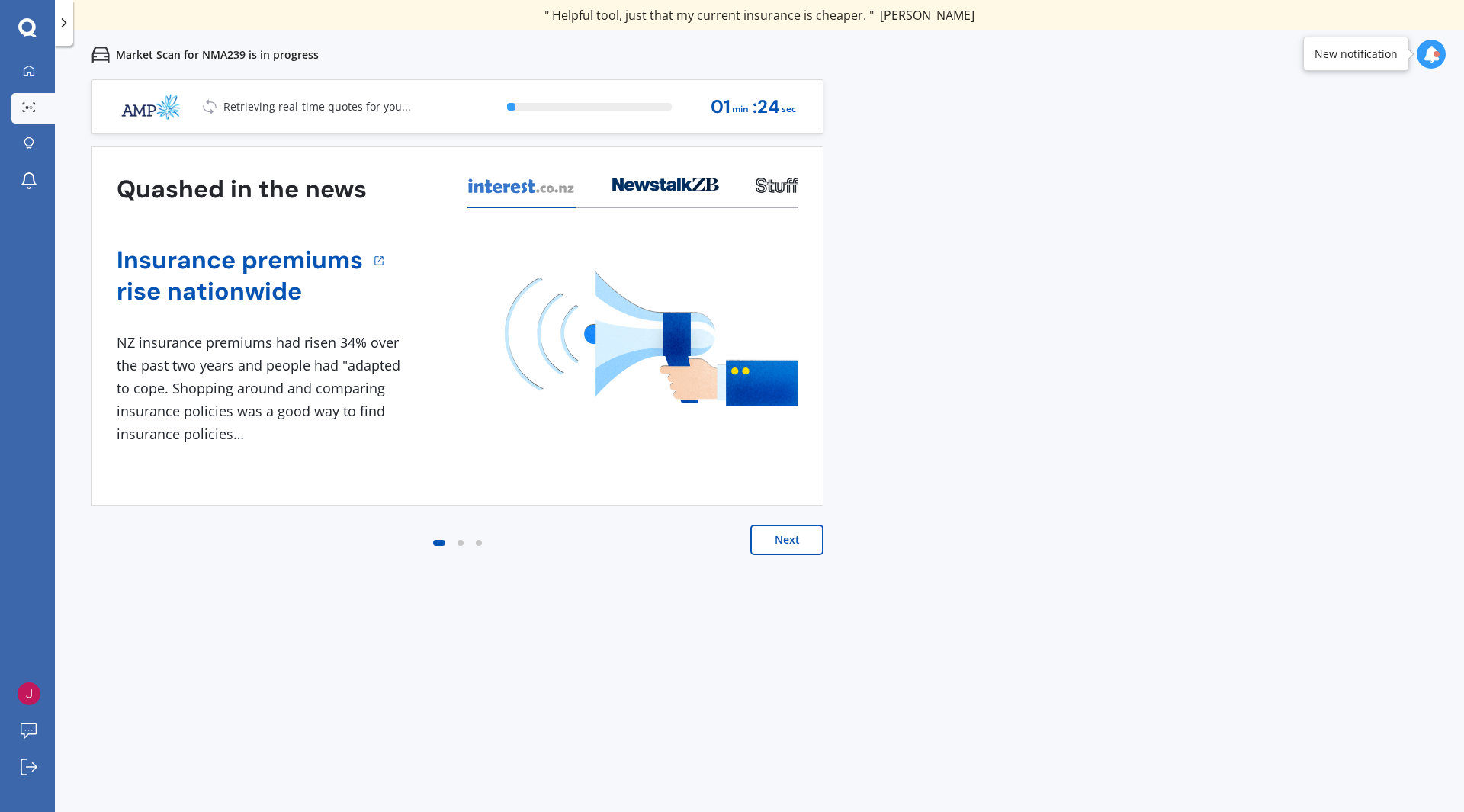
click at [794, 546] on button "Next" at bounding box center [786, 539] width 73 height 30
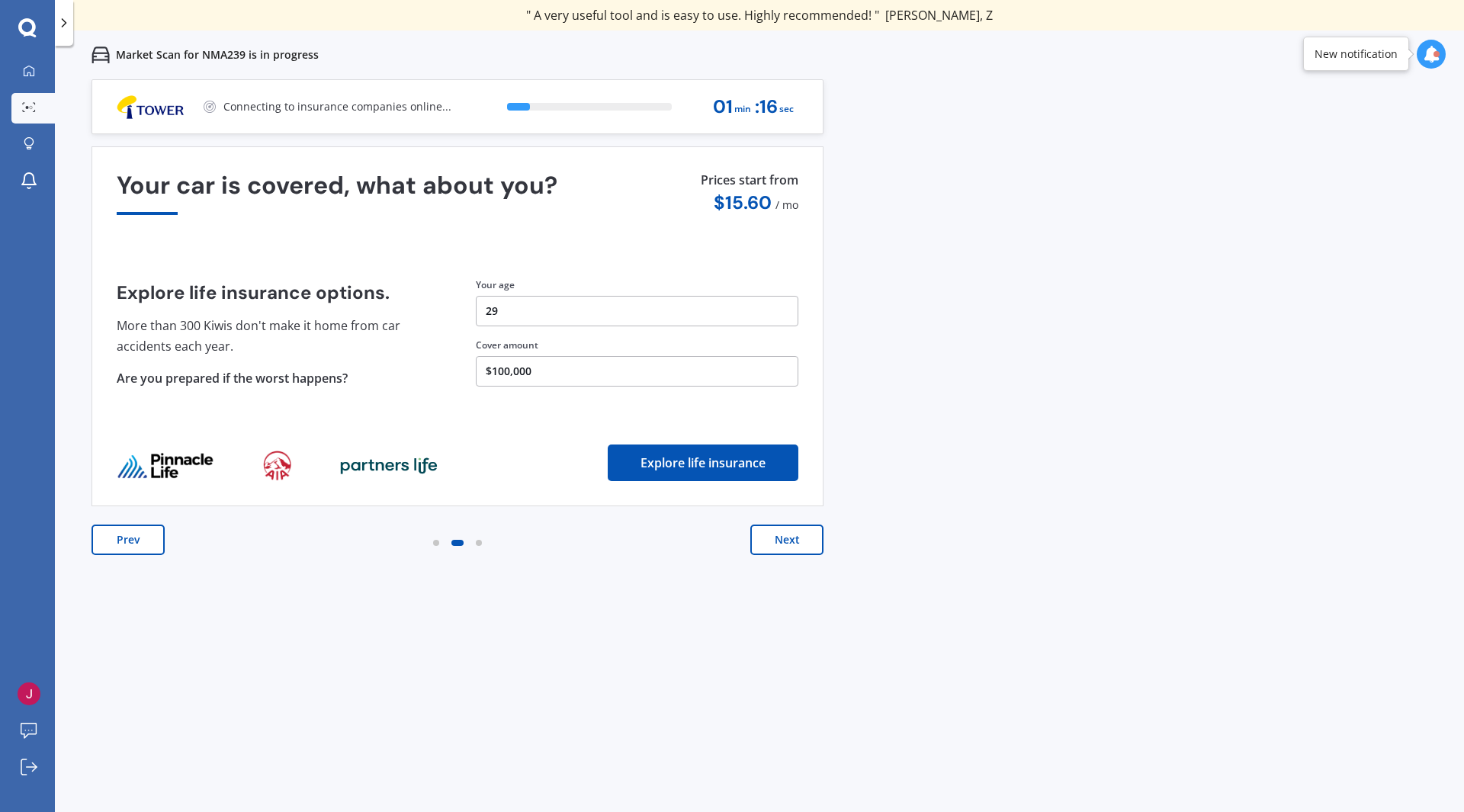
click at [785, 540] on button "Next" at bounding box center [786, 539] width 73 height 30
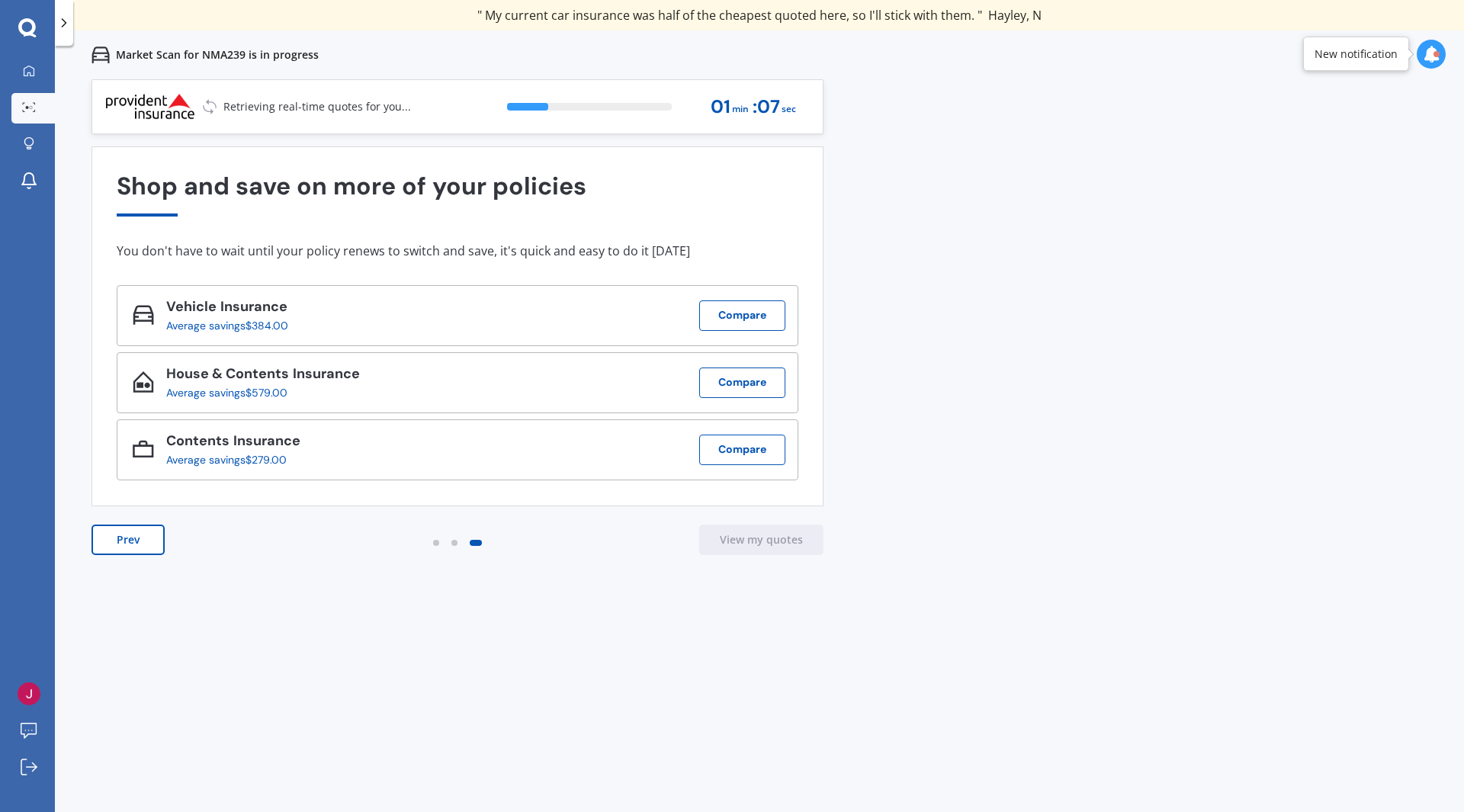
click at [1436, 63] on div at bounding box center [1431, 54] width 29 height 29
drag, startPoint x: 1428, startPoint y: 64, endPoint x: 1415, endPoint y: 78, distance: 19.1
click at [1428, 64] on div at bounding box center [1431, 54] width 29 height 29
click at [280, 662] on div "Previous 60,000+ Kiwis have signed up to shop and save on insurance with us " H…" at bounding box center [760, 485] width 1410 height 812
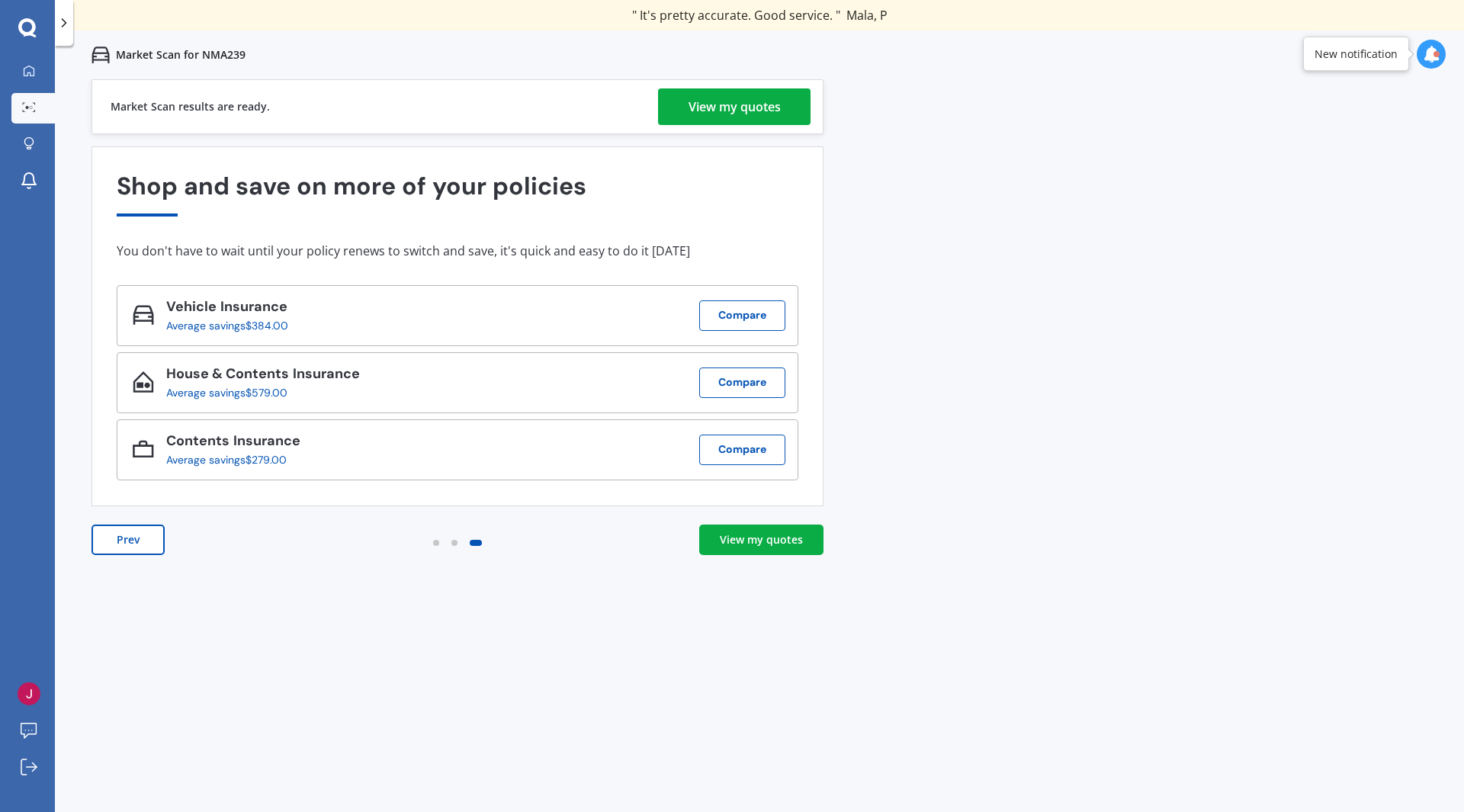
click at [793, 555] on link "View my quotes" at bounding box center [761, 539] width 124 height 30
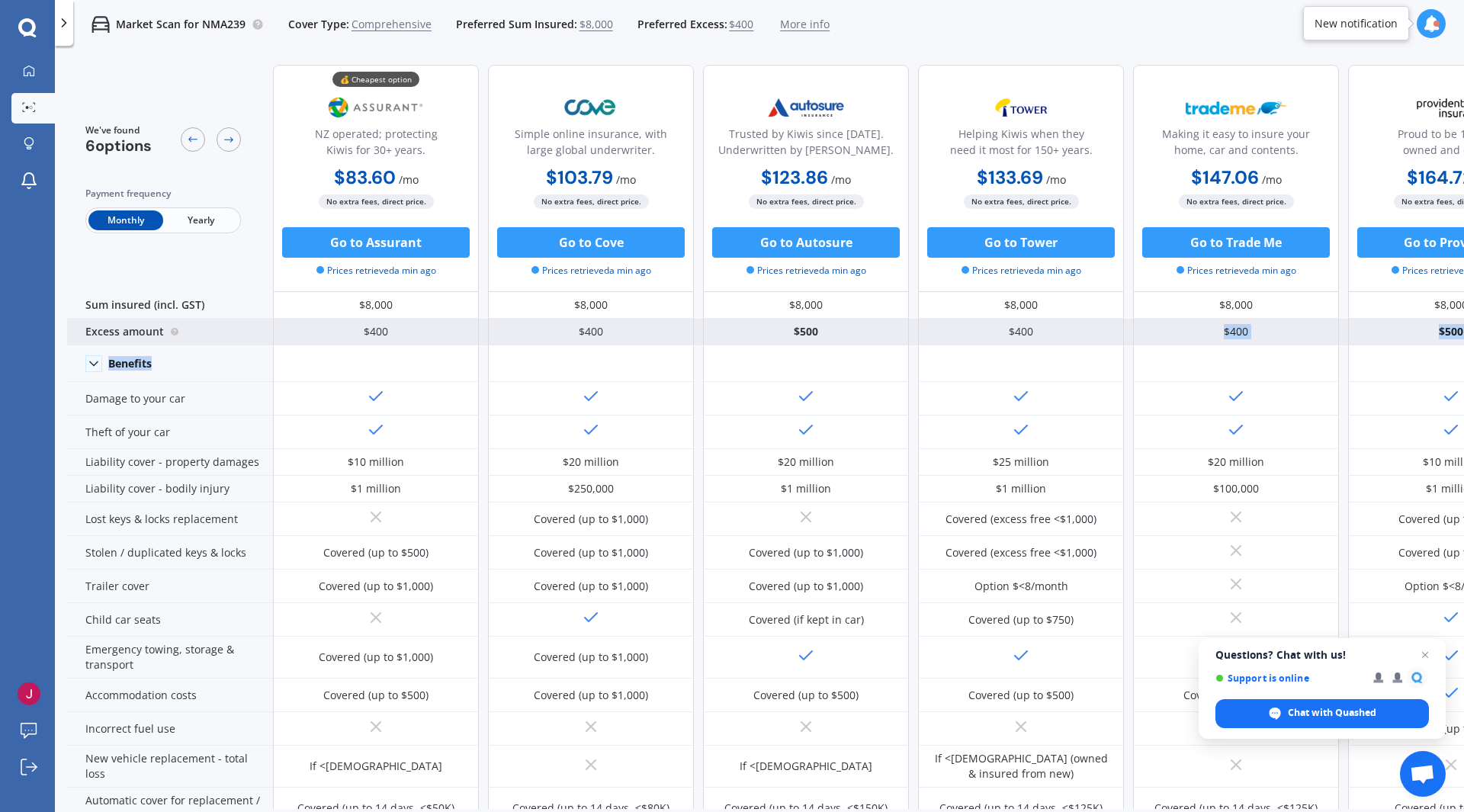
drag, startPoint x: 1228, startPoint y: 367, endPoint x: 1051, endPoint y: 330, distance: 180.8
click at [1051, 330] on div "Sum insured (incl. GST) $8,000 $8,000 $8,000 $8,000 $8,000 $8,000 Excess amount…" at bounding box center [810, 767] width 1487 height 951
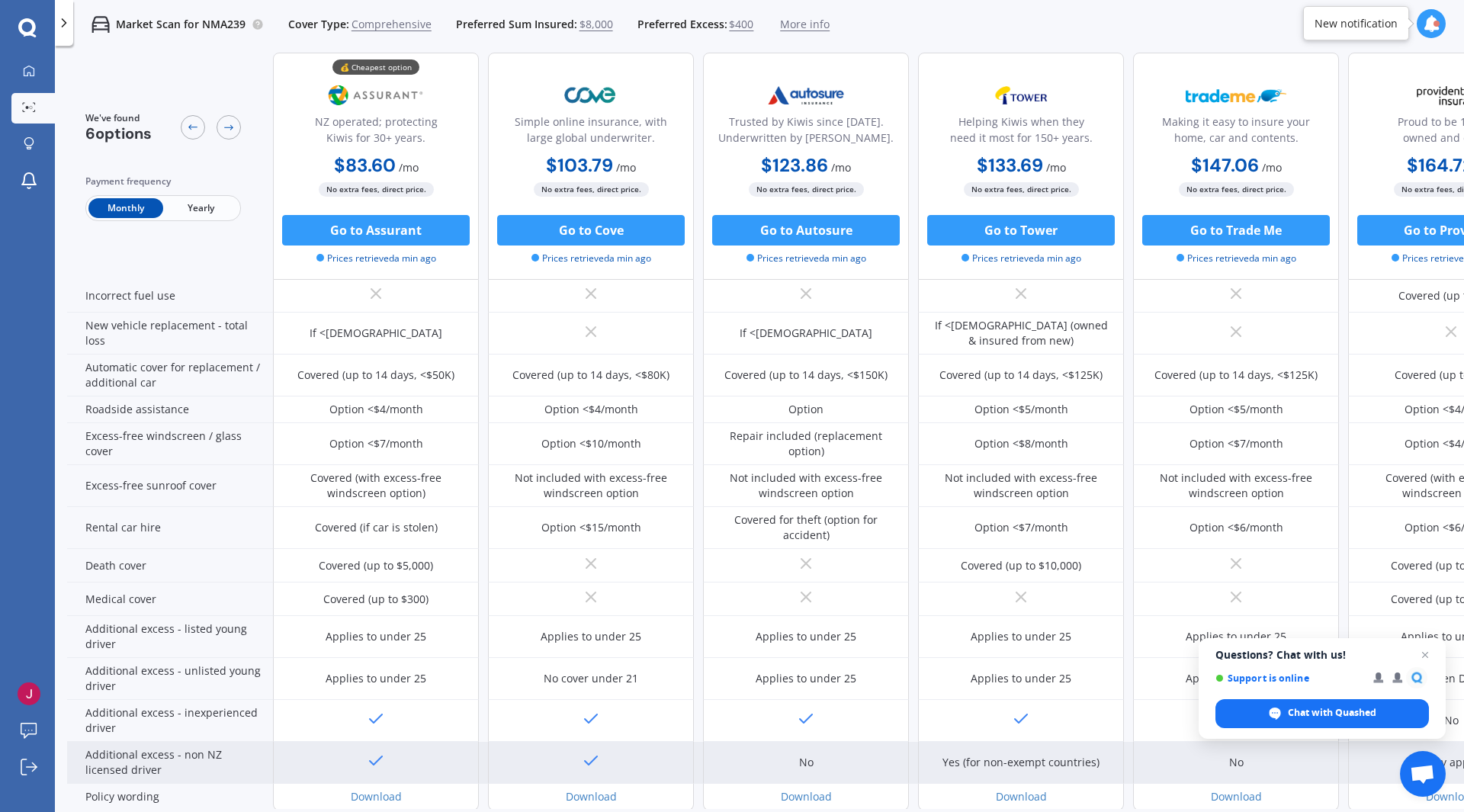
scroll to position [515, 0]
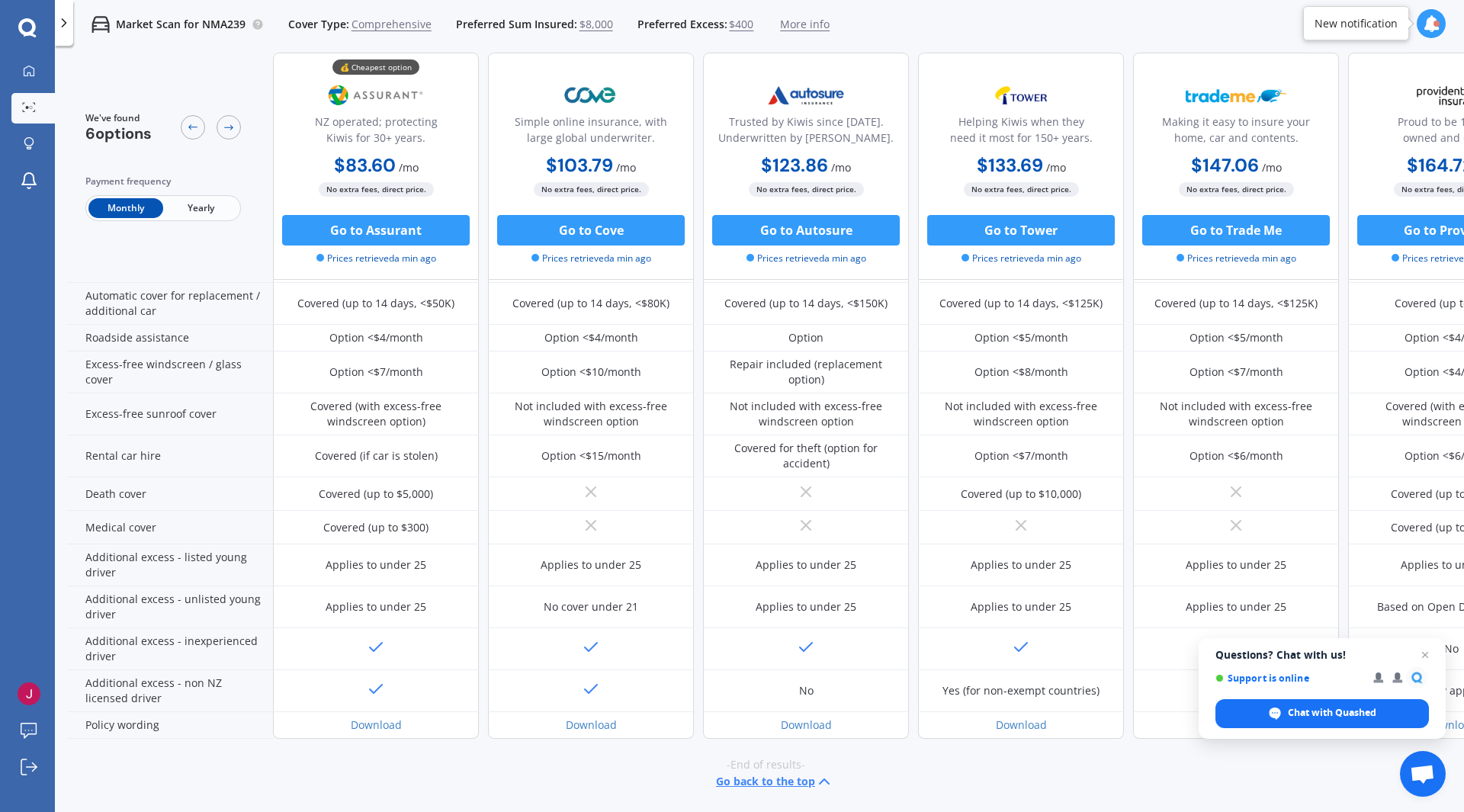
drag, startPoint x: 1046, startPoint y: 800, endPoint x: 1064, endPoint y: 803, distance: 18.2
click at [1057, 798] on div "-End of results- Go back to the top" at bounding box center [766, 773] width 1397 height 70
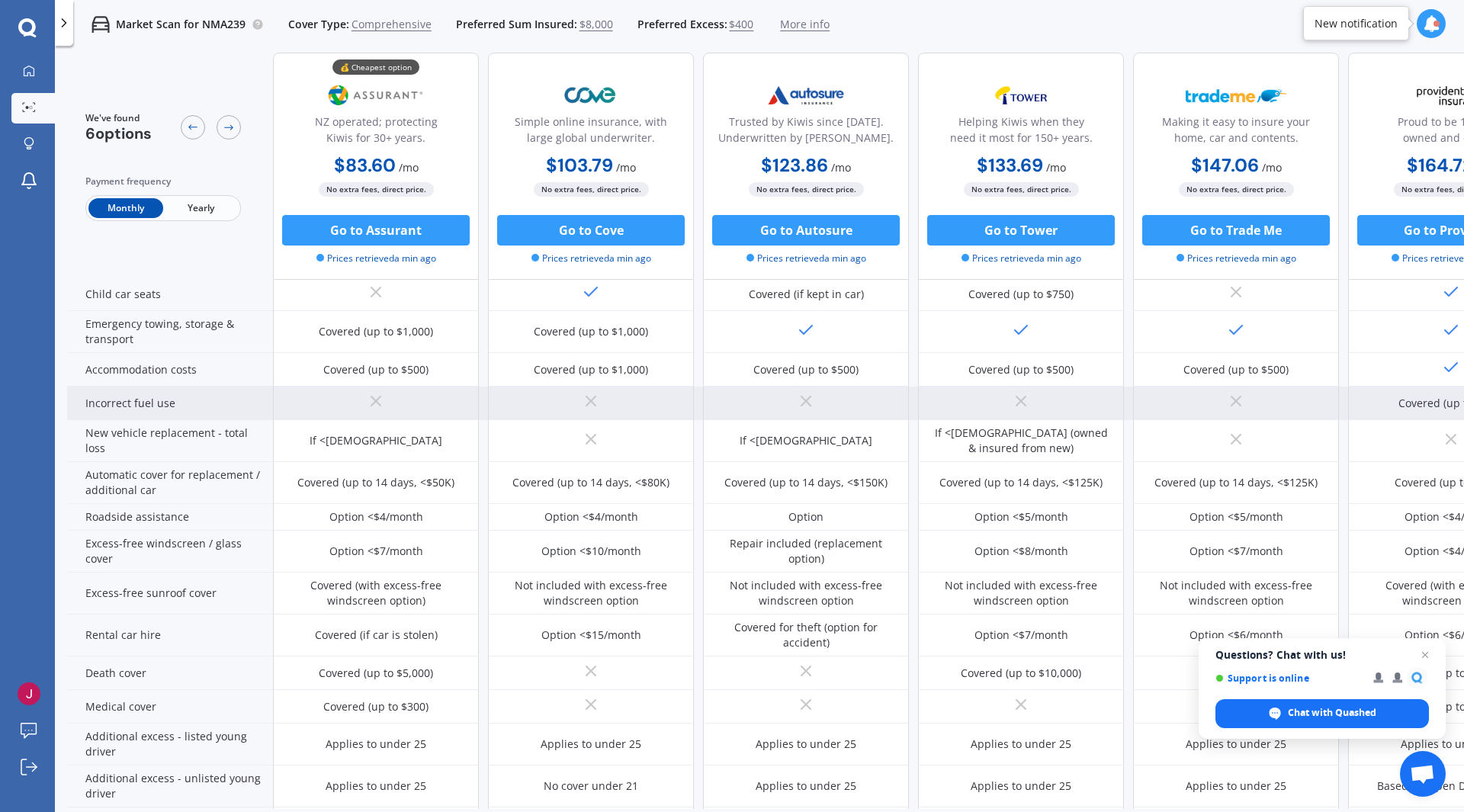
scroll to position [0, 0]
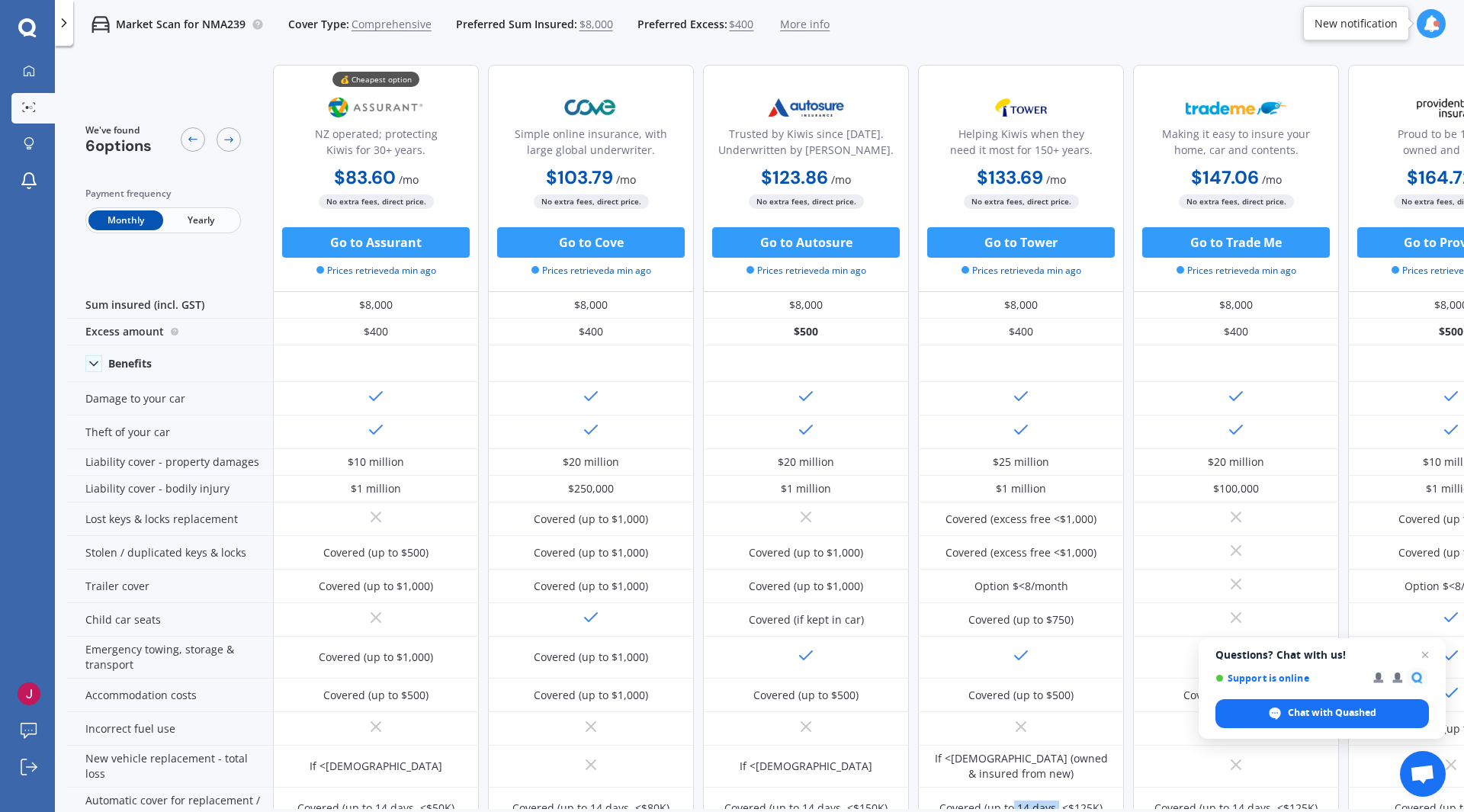
drag, startPoint x: 1058, startPoint y: 811, endPoint x: 1002, endPoint y: 809, distance: 56.0
click at [1002, 809] on div "We've found 6 options Payment frequency Monthly Yearly 💰 Cheapest option NZ ope…" at bounding box center [766, 456] width 1397 height 809
click at [239, 140] on div at bounding box center [228, 139] width 24 height 24
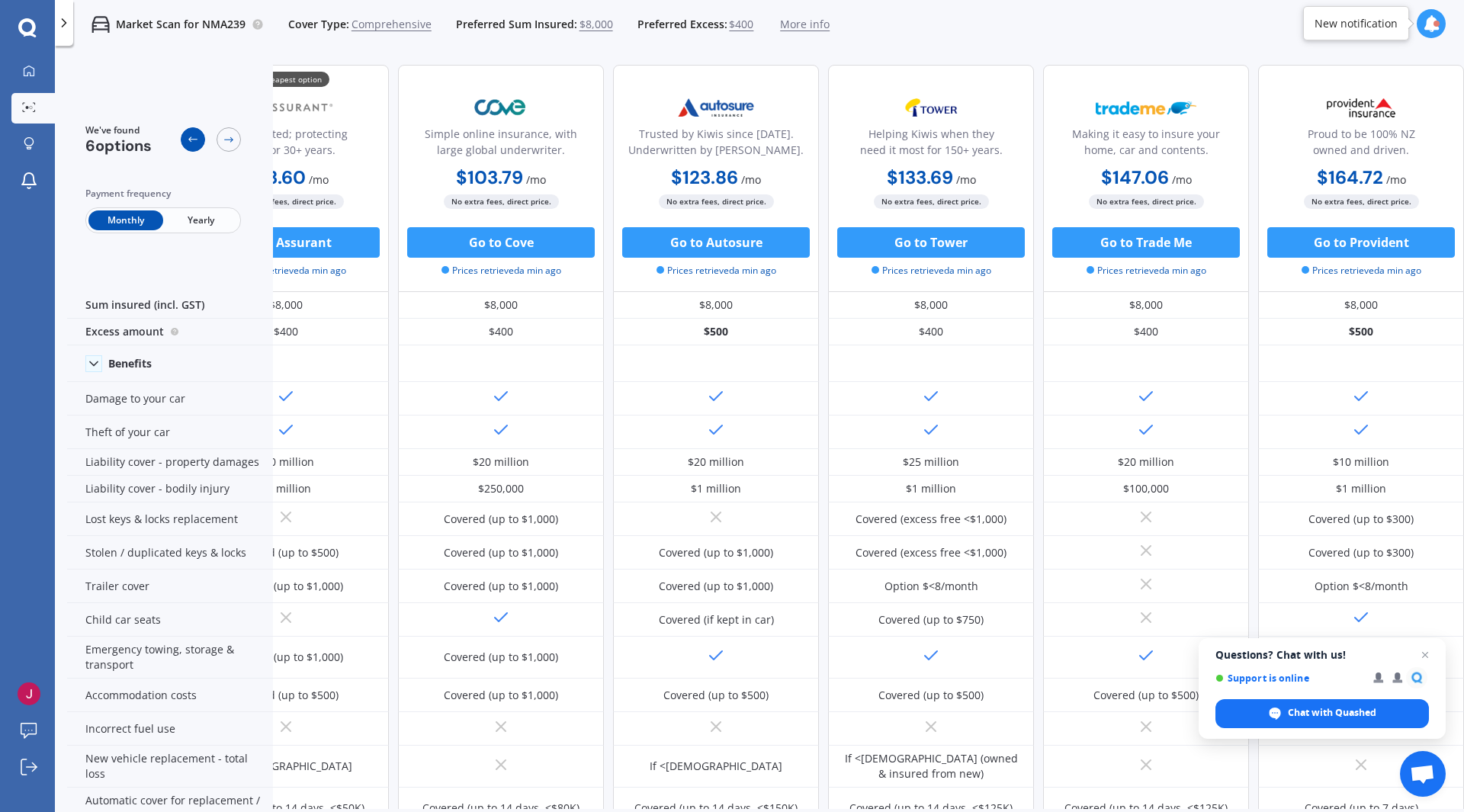
click at [199, 138] on div at bounding box center [193, 139] width 24 height 24
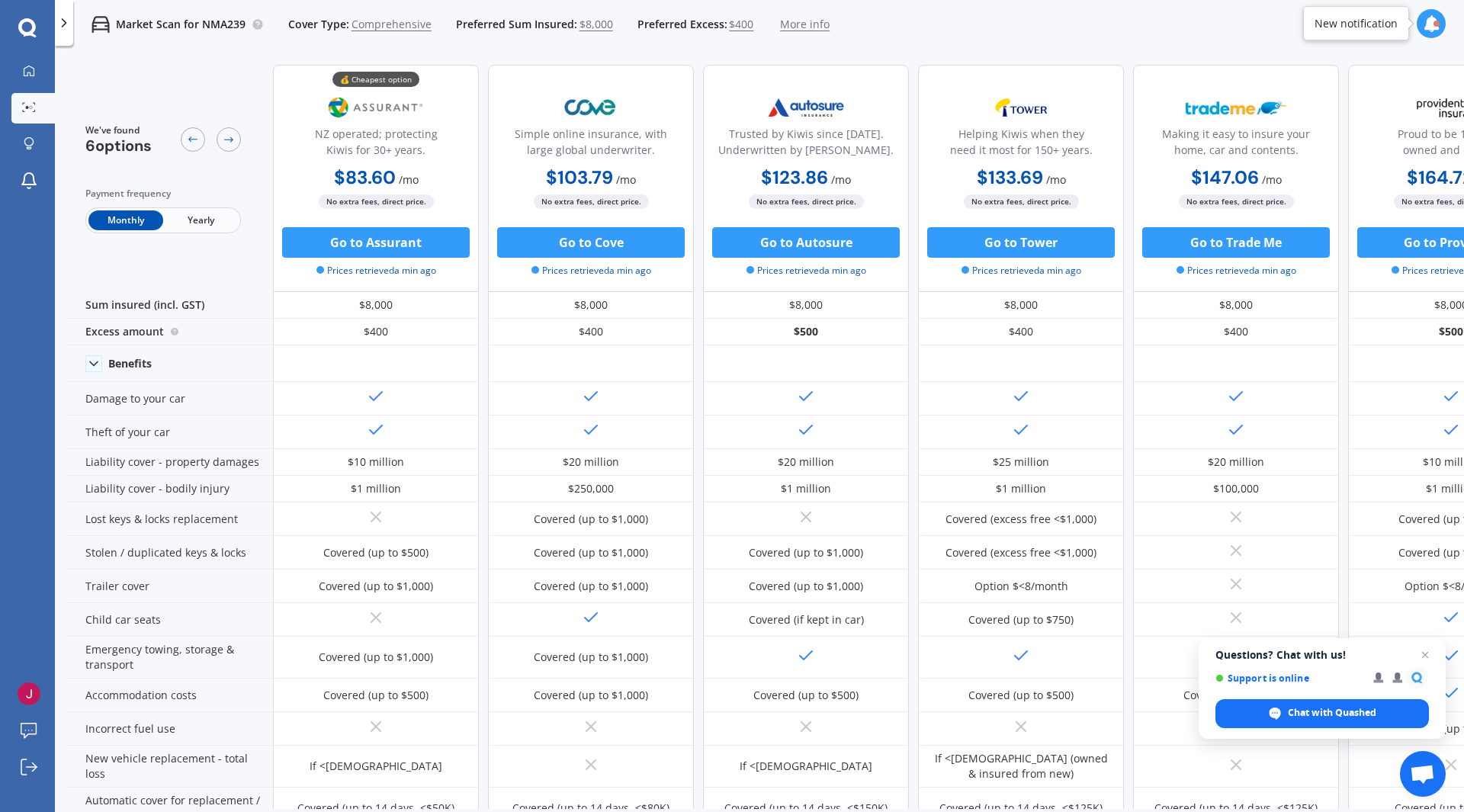
click at [222, 201] on div "Payment frequency Monthly Yearly" at bounding box center [163, 209] width 156 height 47
click at [219, 208] on div "Monthly Yearly" at bounding box center [163, 220] width 156 height 26
click at [217, 214] on span "Yearly" at bounding box center [201, 220] width 75 height 20
click at [231, 136] on icon at bounding box center [229, 139] width 12 height 12
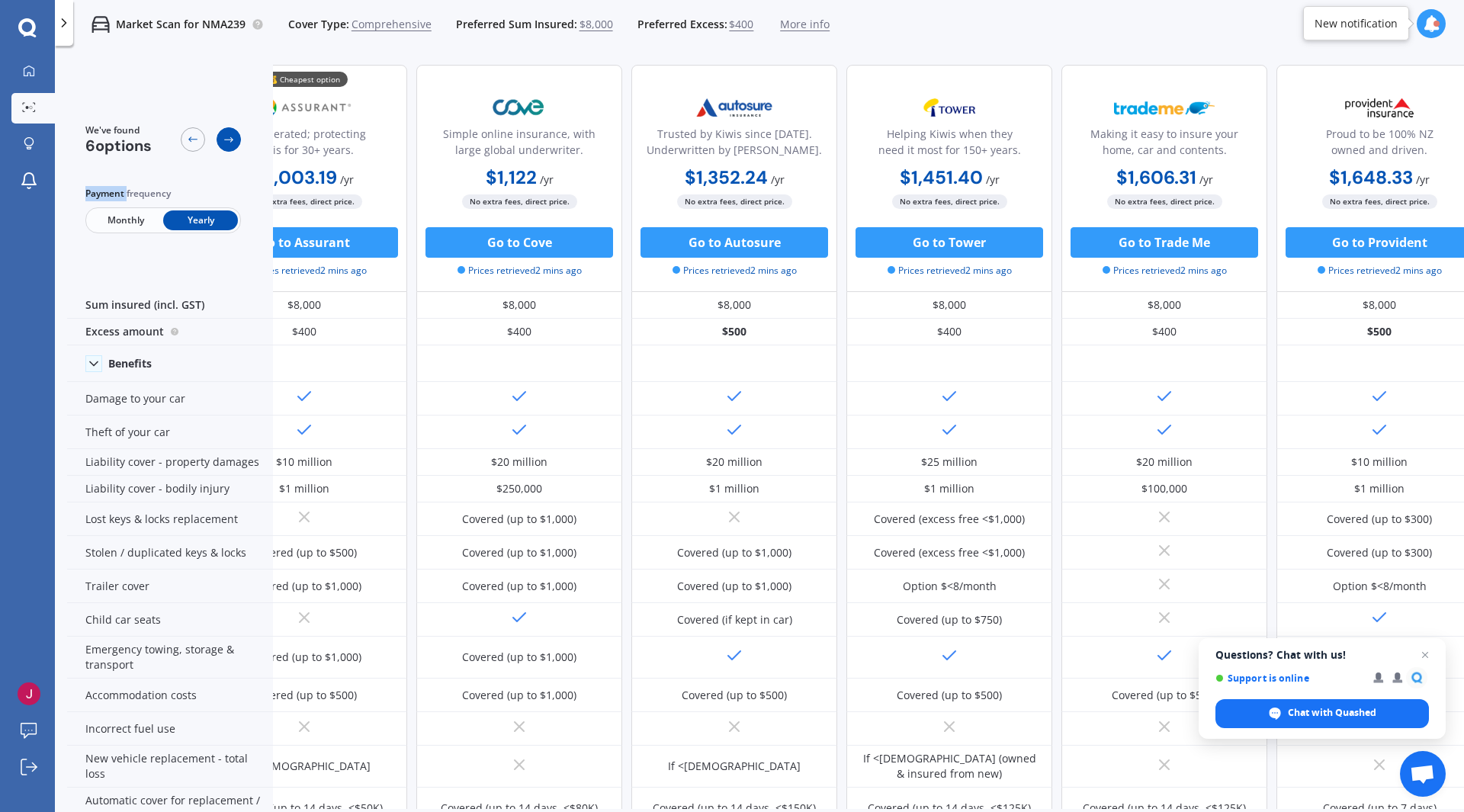
click at [231, 136] on icon at bounding box center [229, 139] width 12 height 12
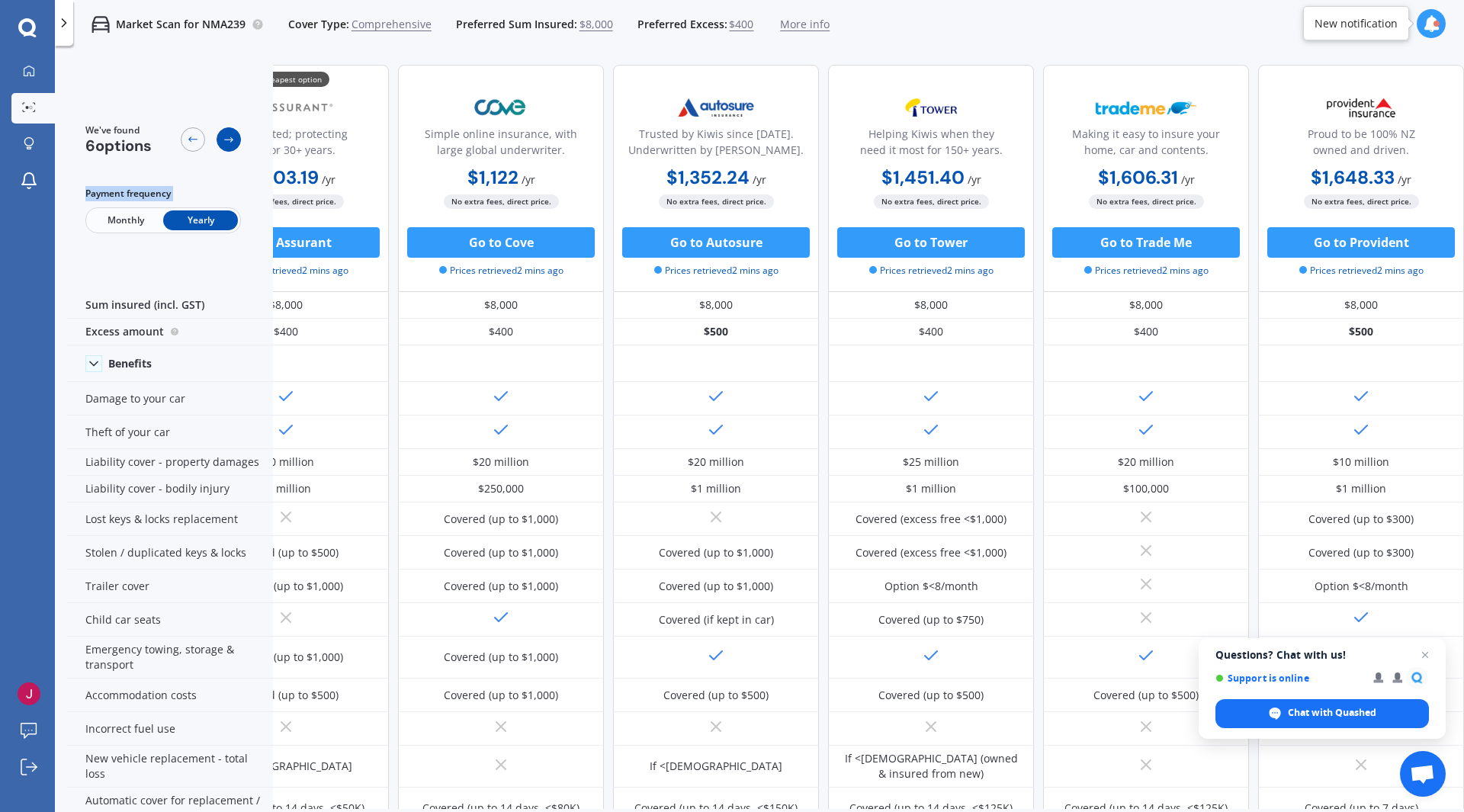
click at [231, 136] on icon at bounding box center [229, 139] width 12 height 12
click at [203, 139] on div at bounding box center [193, 139] width 24 height 24
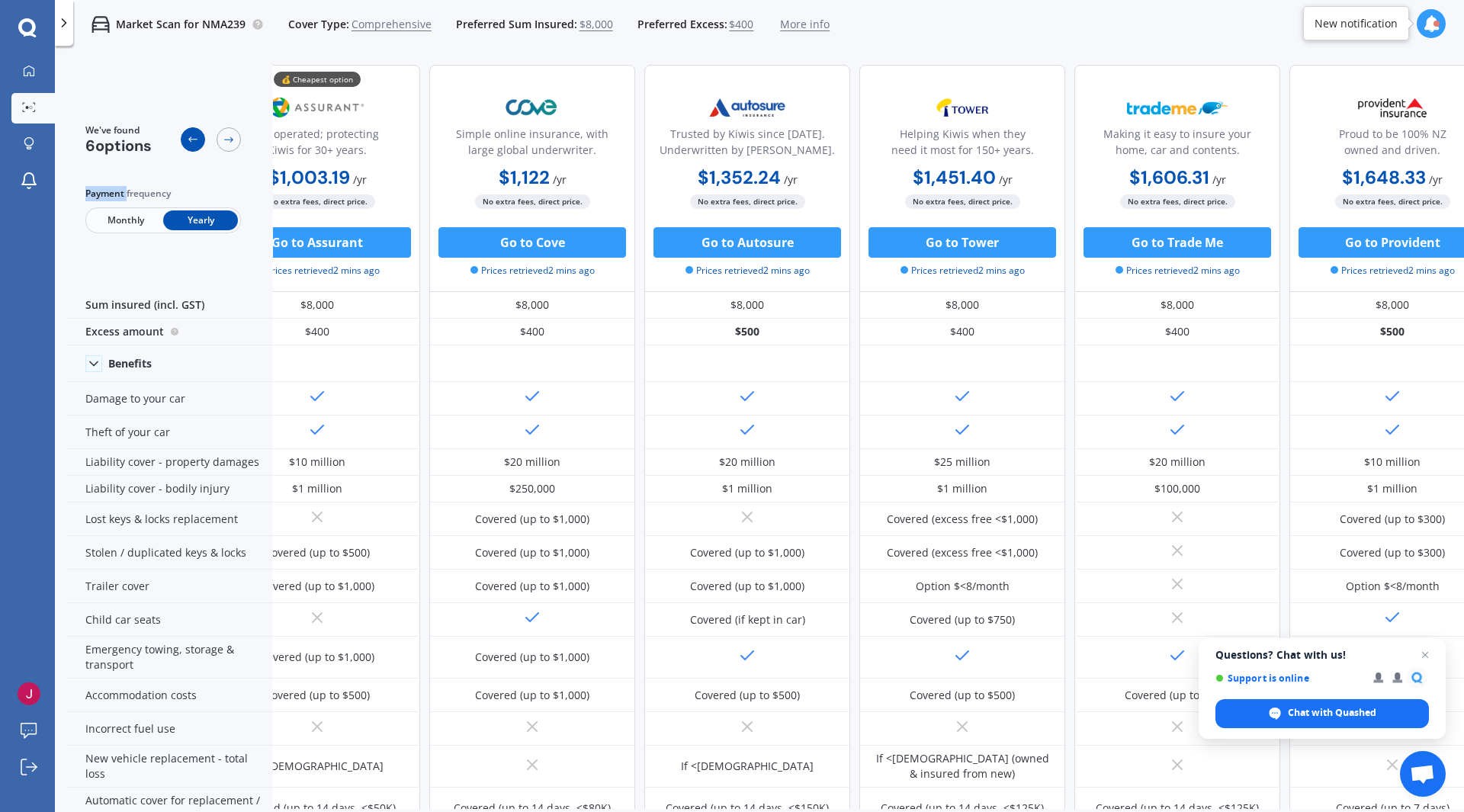
click at [203, 139] on div at bounding box center [193, 139] width 24 height 24
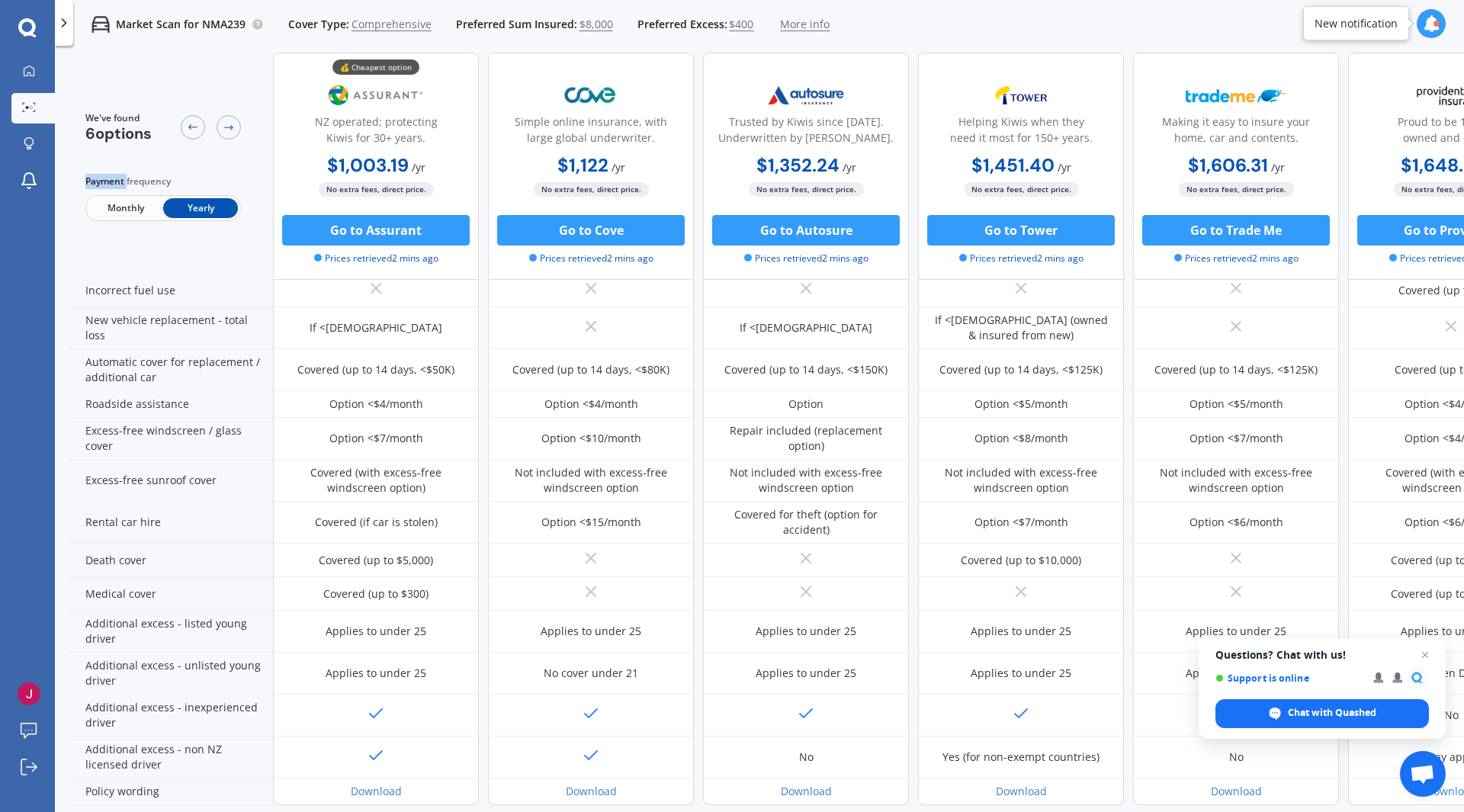
scroll to position [57, 0]
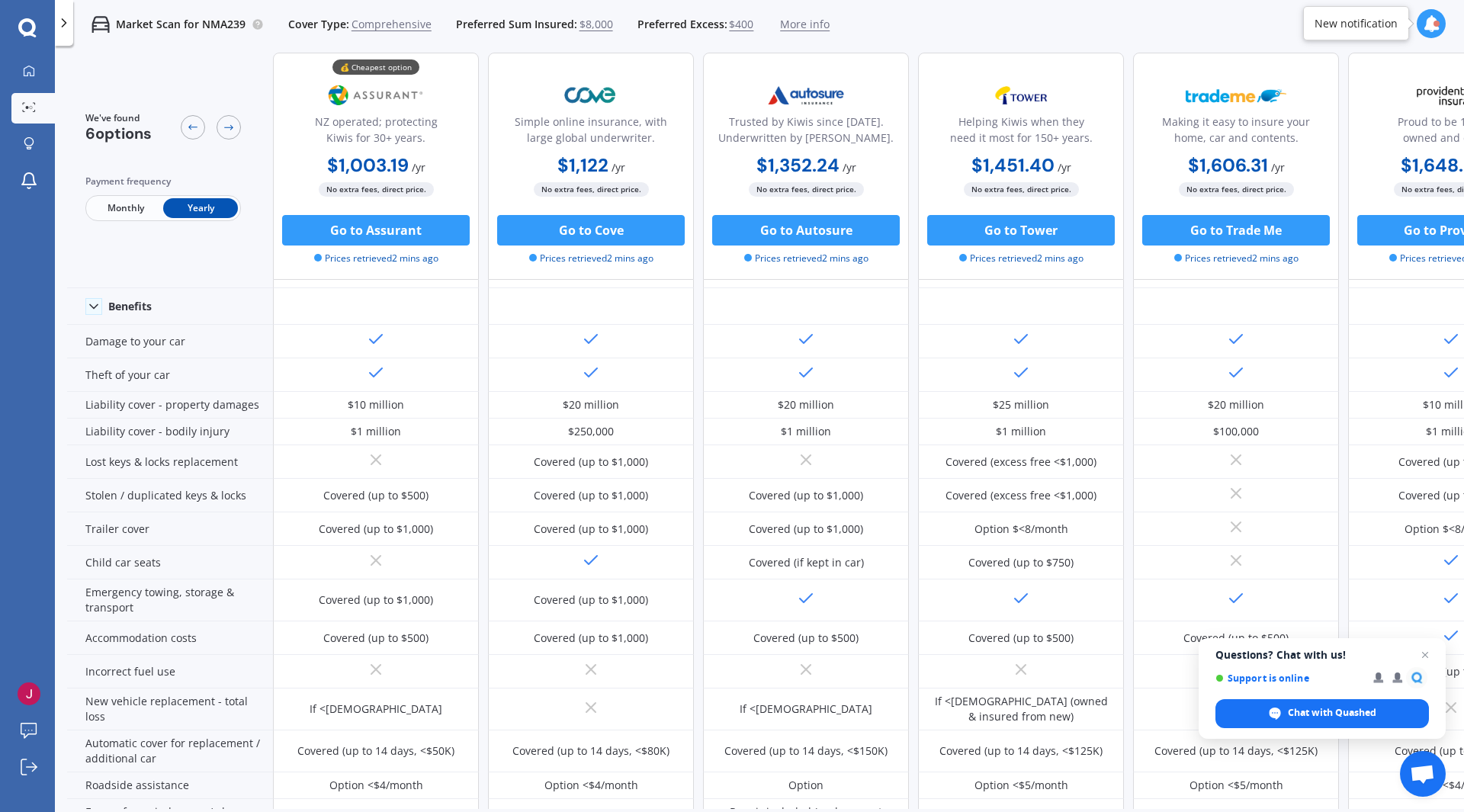
click at [146, 214] on span "Monthly" at bounding box center [126, 208] width 75 height 20
